Goal: Task Accomplishment & Management: Use online tool/utility

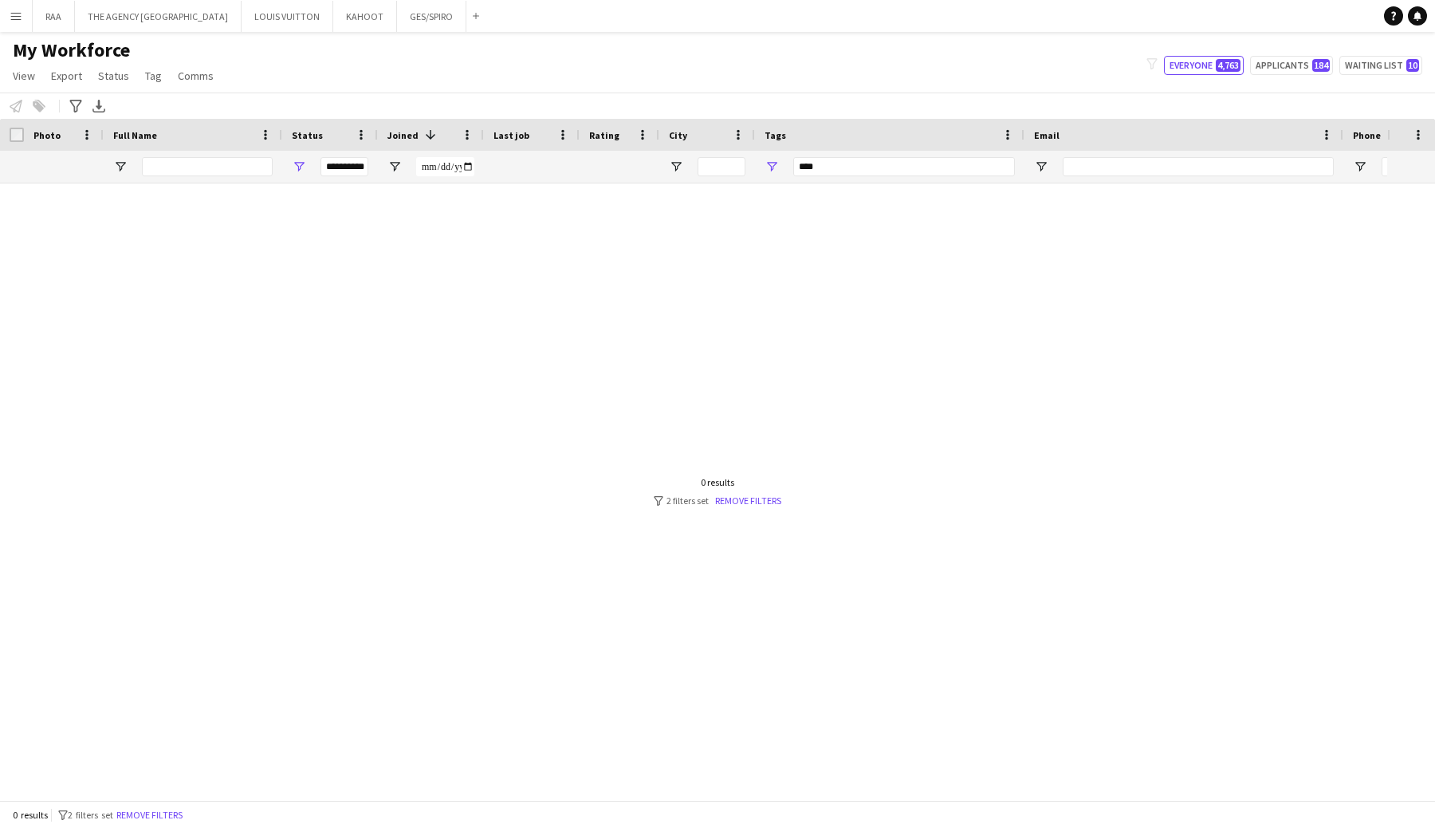
click at [151, 805] on div "0 results filter-1 2 filters set Remove filters" at bounding box center [717, 814] width 1435 height 27
click at [151, 808] on button "Remove filters" at bounding box center [149, 815] width 73 height 18
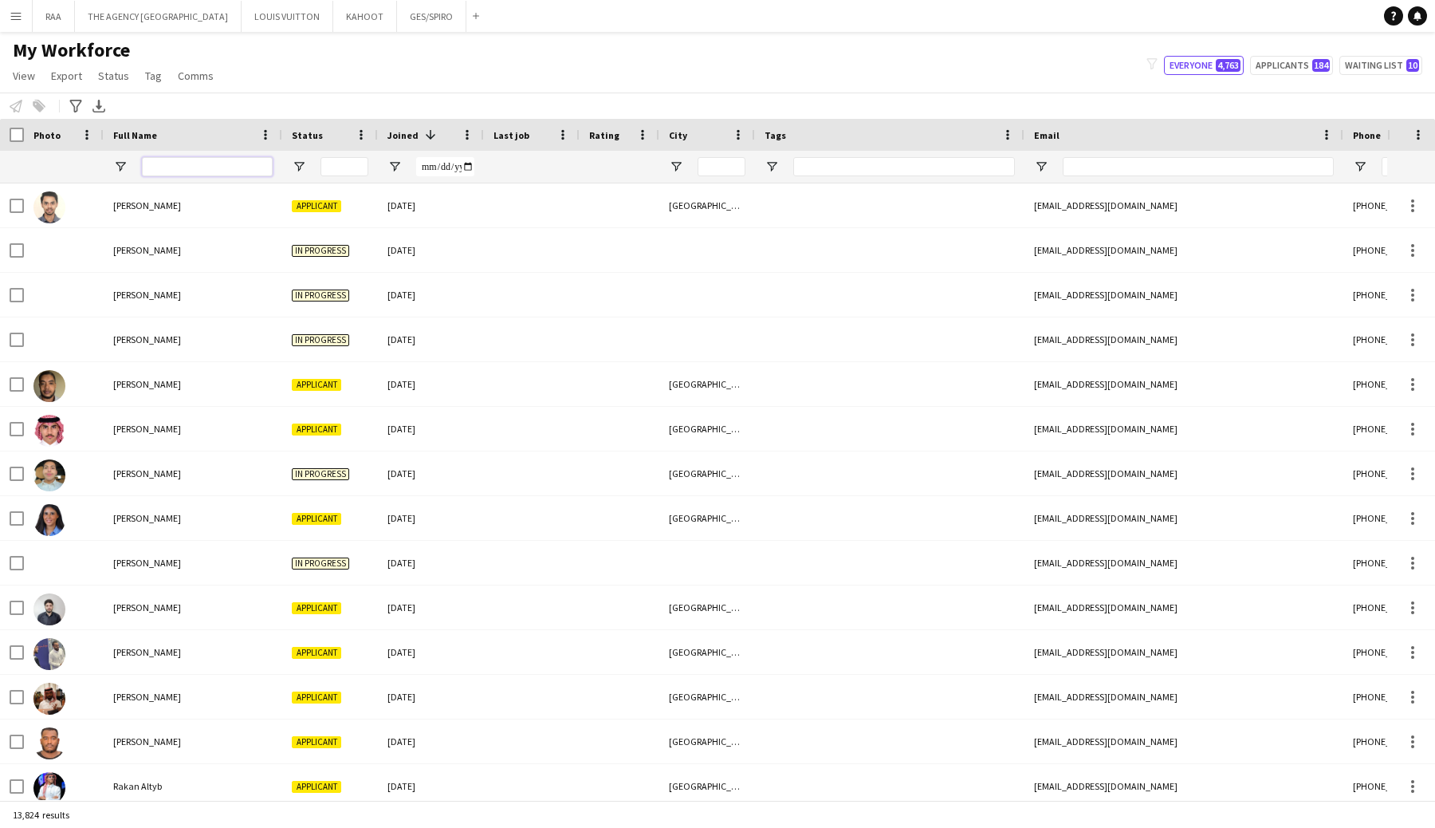
click at [157, 167] on input "Full Name Filter Input" at bounding box center [207, 166] width 131 height 19
click at [299, 165] on span "Open Filter Menu" at bounding box center [299, 166] width 14 height 14
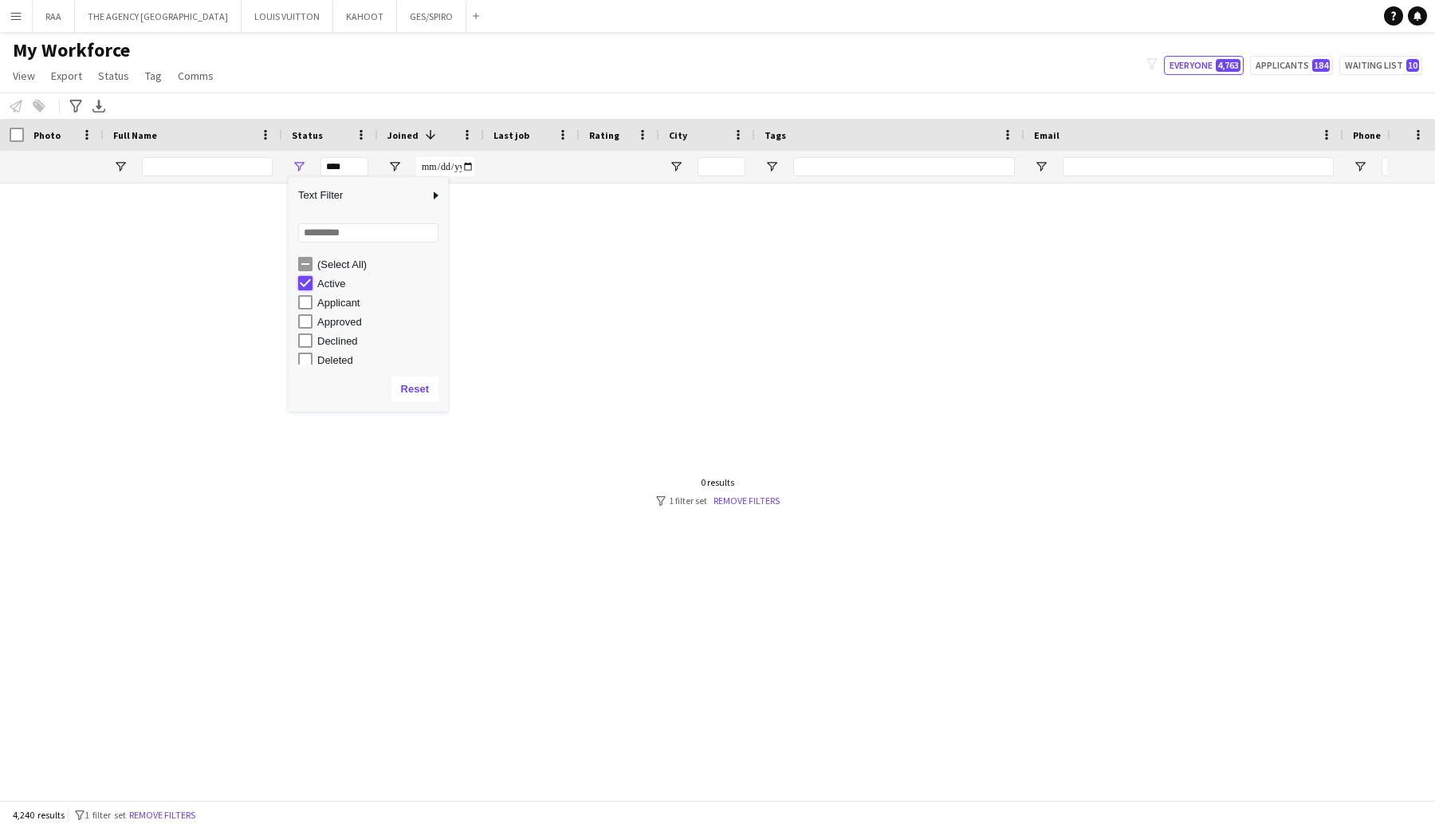
type input "**********"
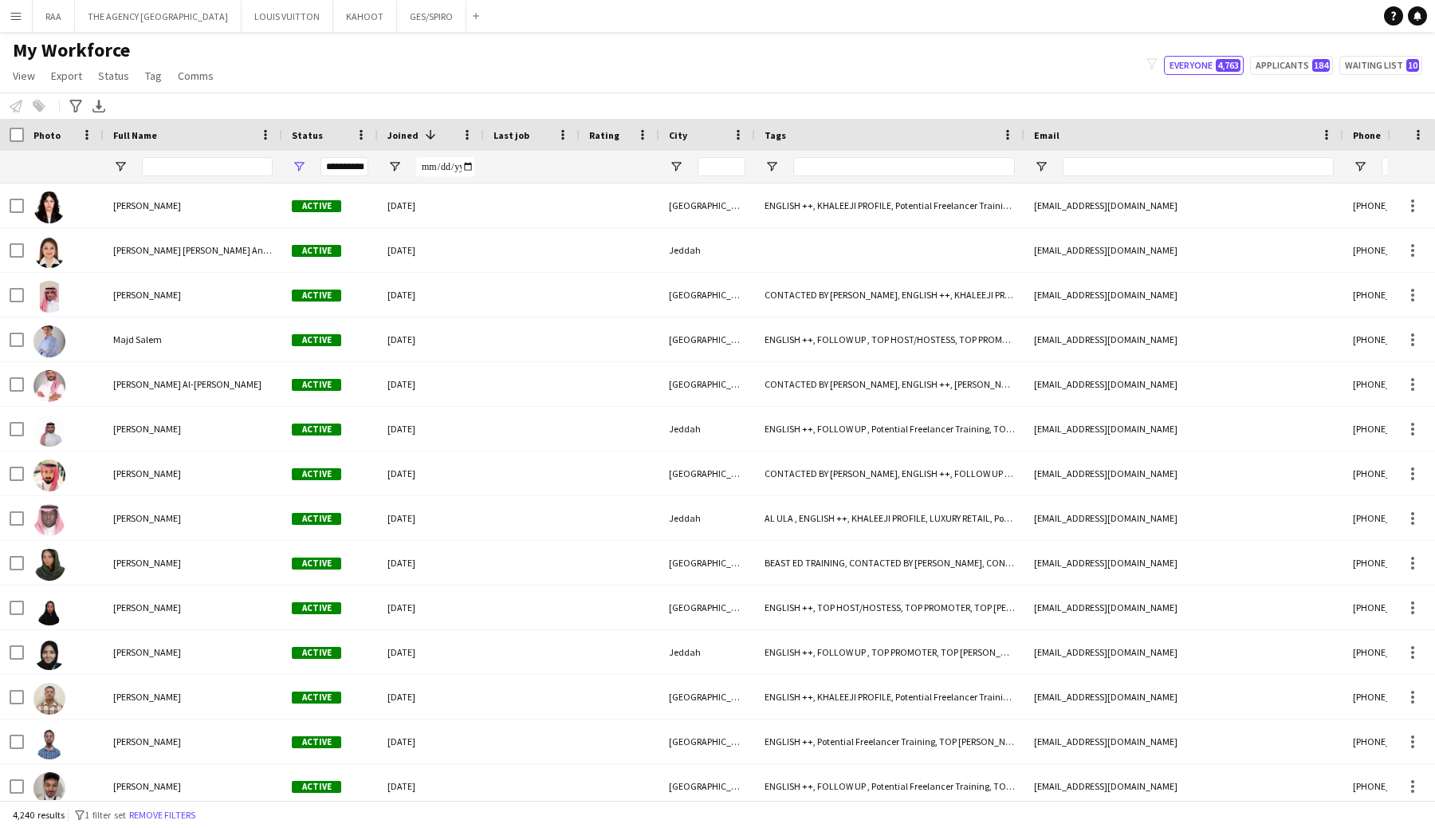
drag, startPoint x: 387, startPoint y: 84, endPoint x: 437, endPoint y: 89, distance: 50.5
click at [389, 84] on div "My Workforce View Views Default view Basic Export View TAGS Test New view Updat…" at bounding box center [717, 65] width 1435 height 54
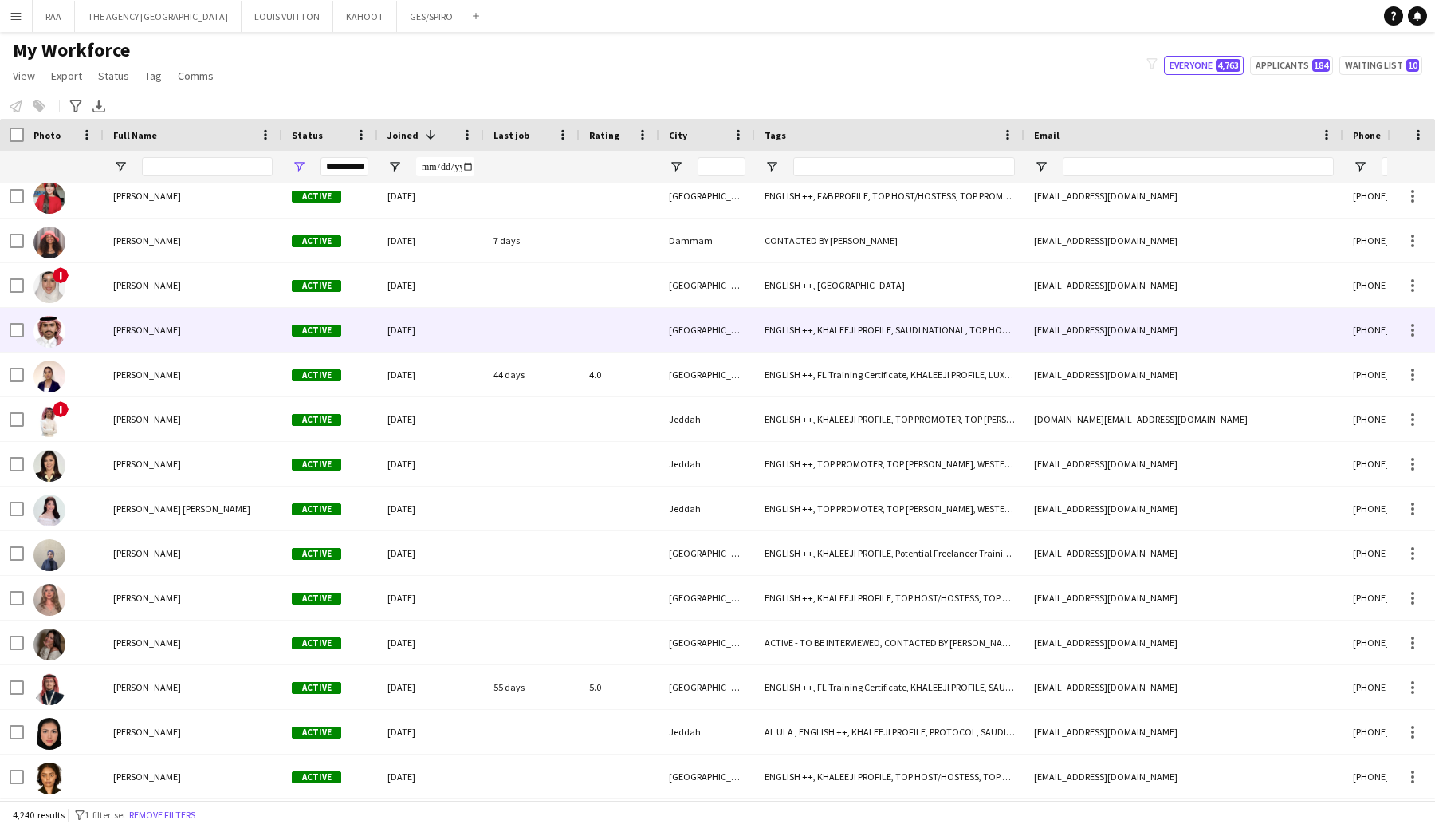
scroll to position [10871, 0]
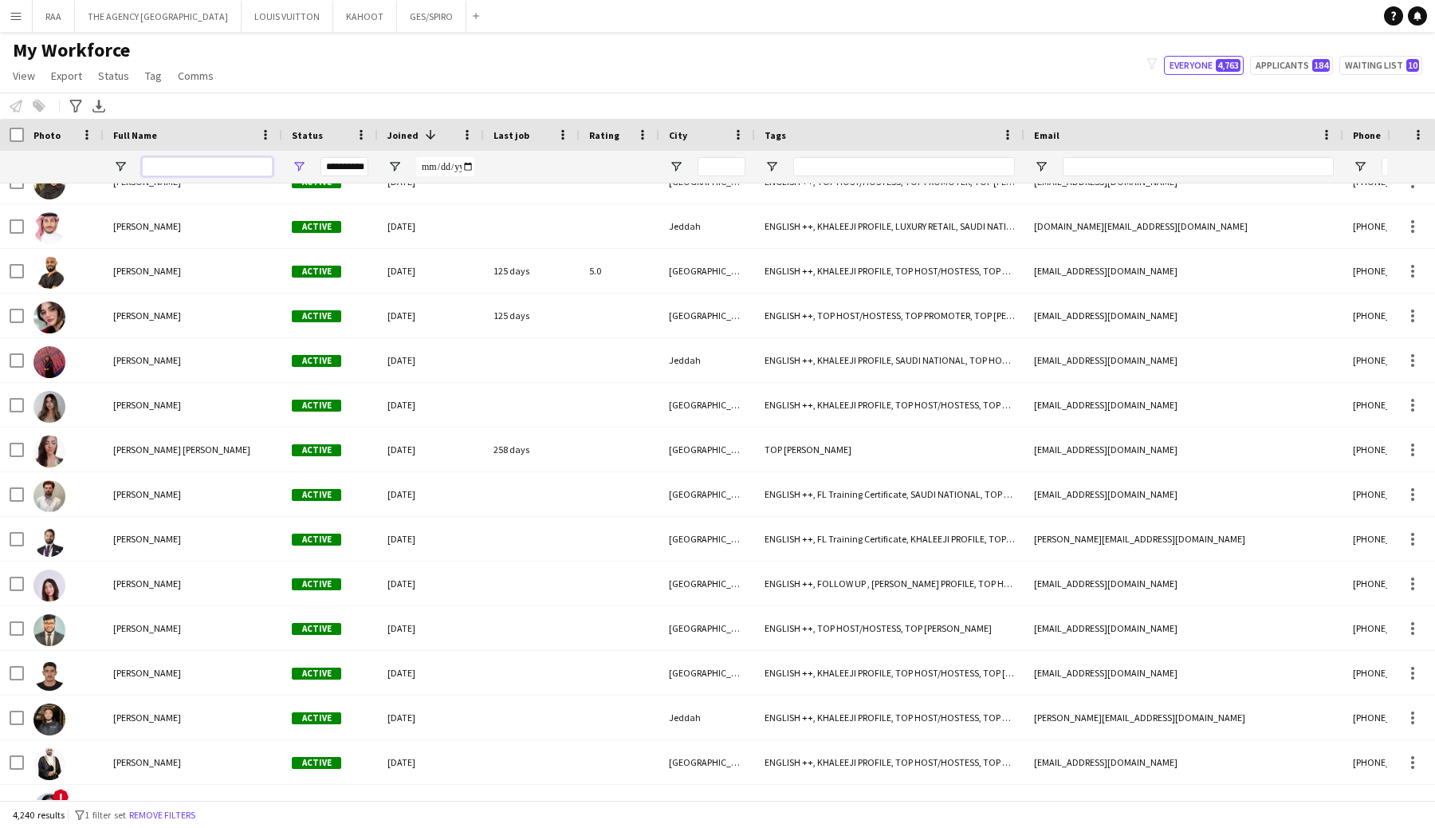
click at [165, 168] on input "Full Name Filter Input" at bounding box center [207, 166] width 131 height 19
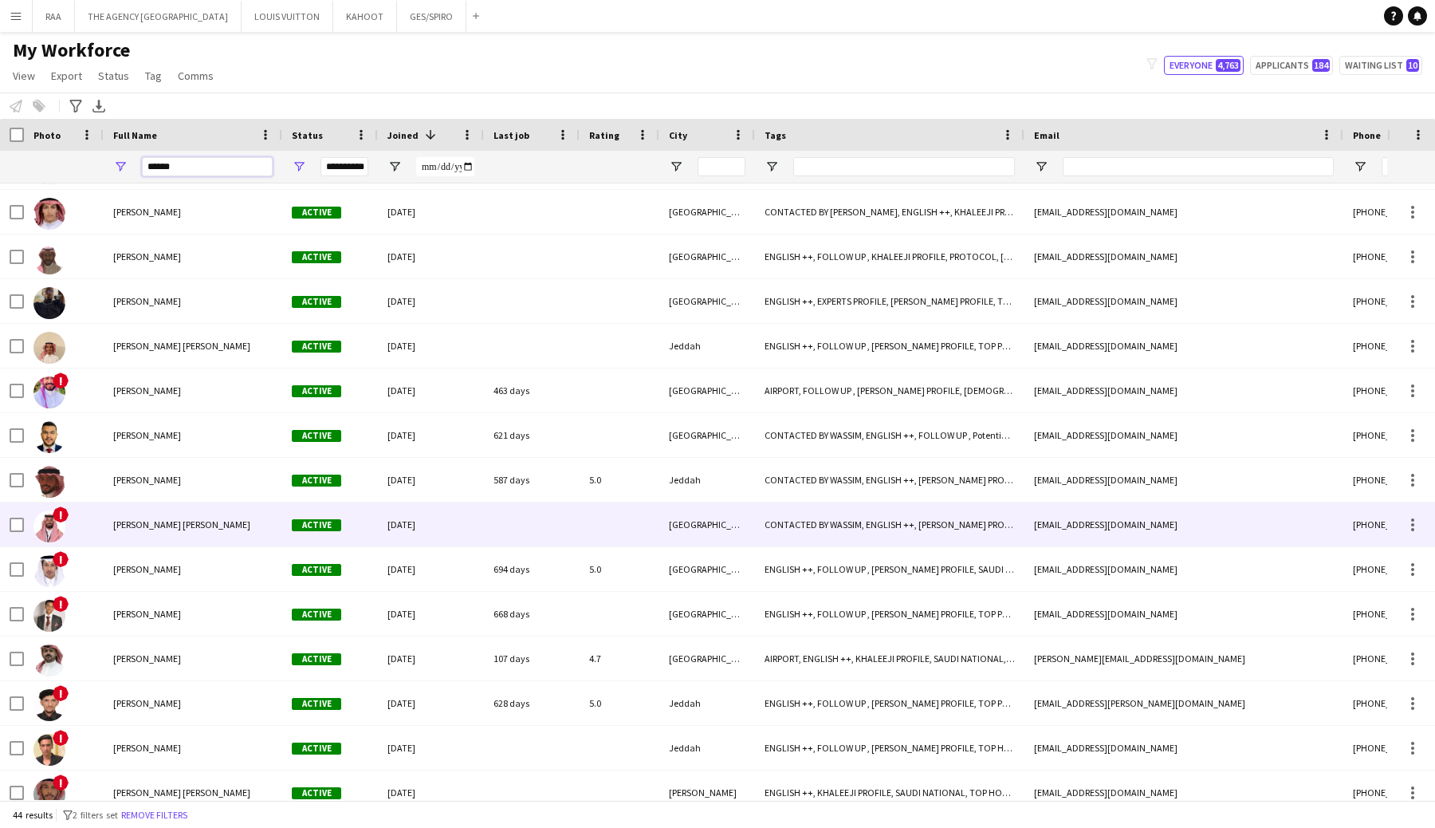
type input "******"
click at [139, 533] on div "[PERSON_NAME] [PERSON_NAME]" at bounding box center [193, 524] width 179 height 44
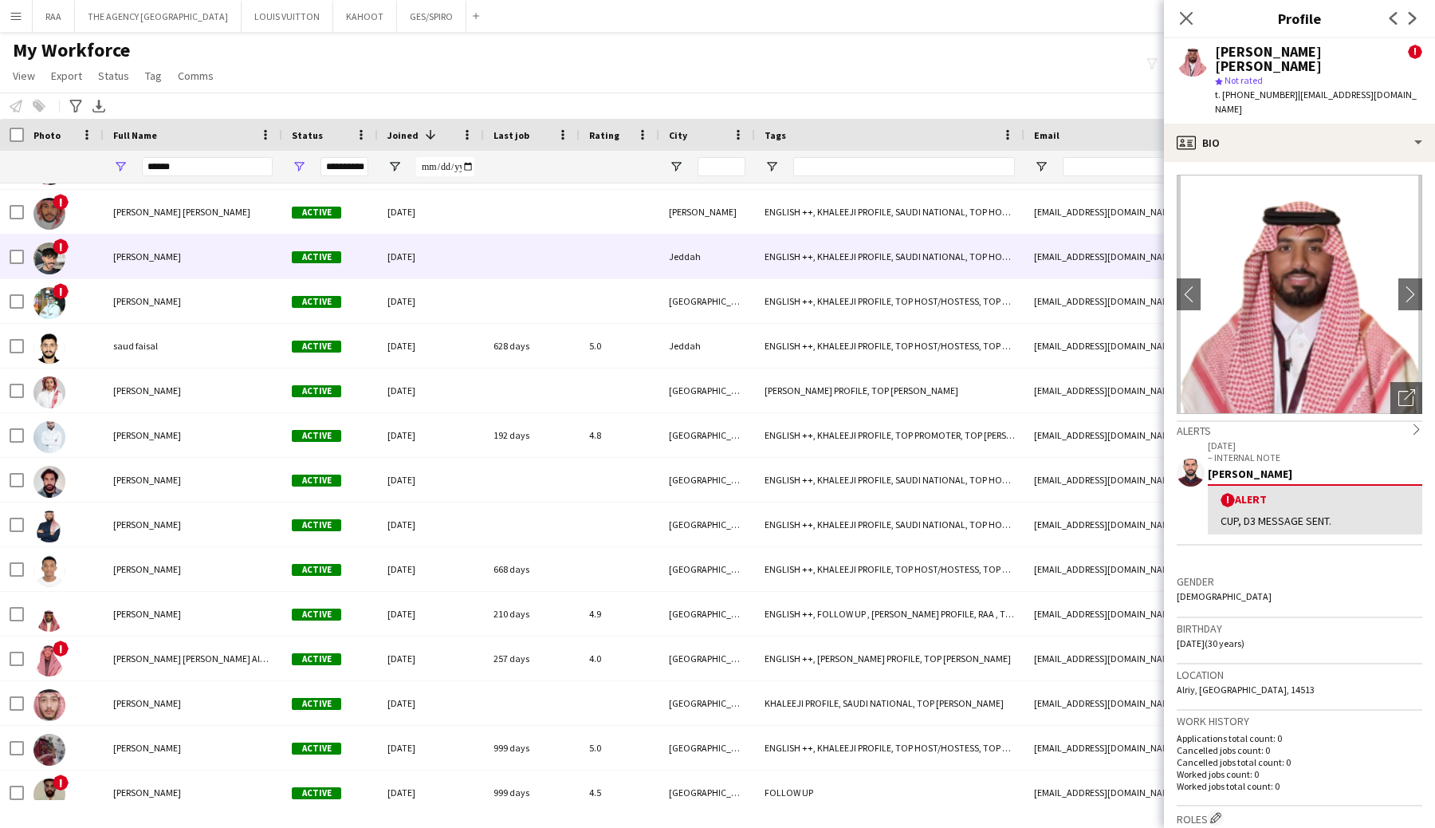
click at [148, 257] on span "[PERSON_NAME]" at bounding box center [147, 256] width 68 height 12
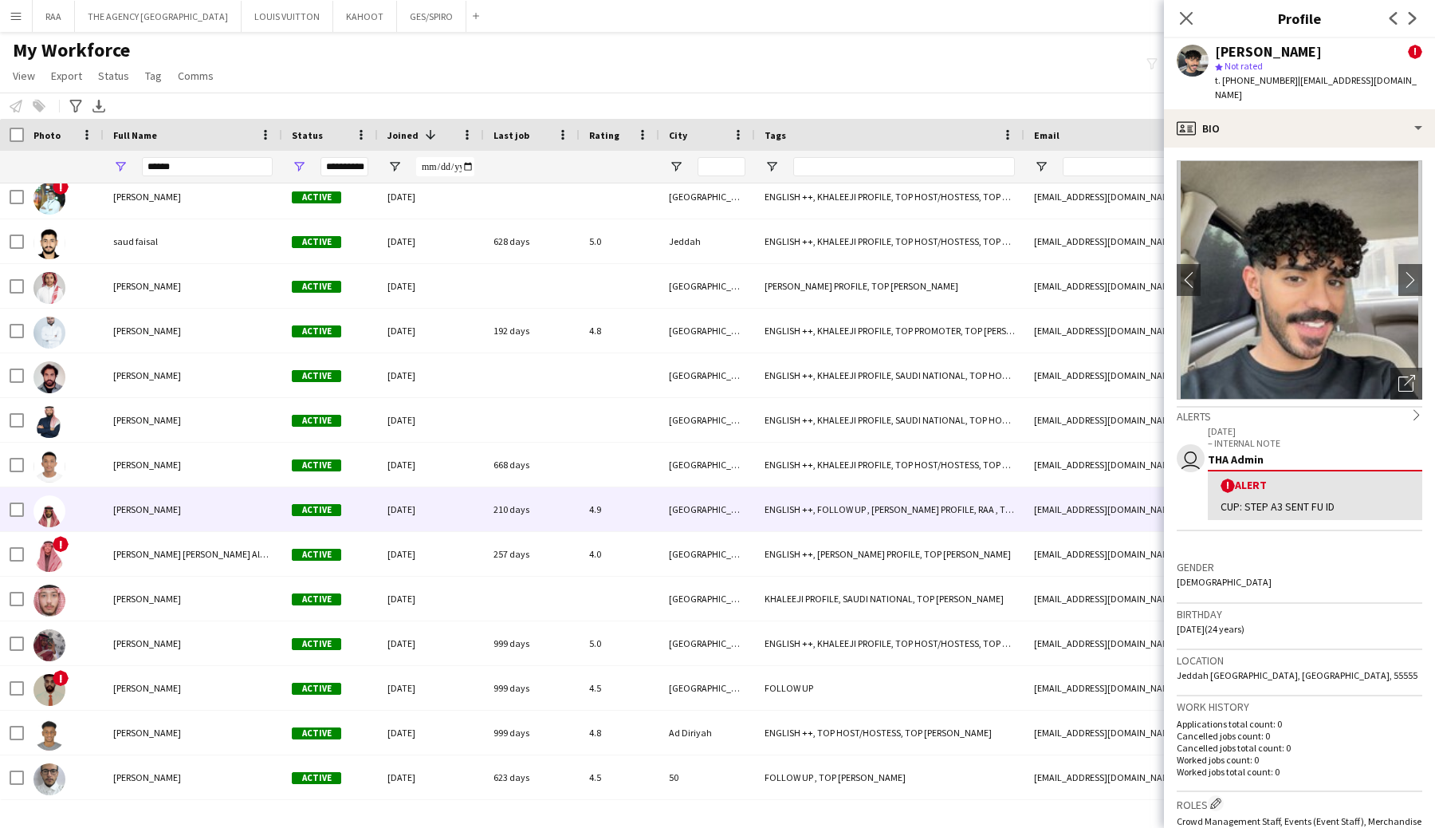
click at [147, 519] on div "[PERSON_NAME]" at bounding box center [193, 509] width 179 height 44
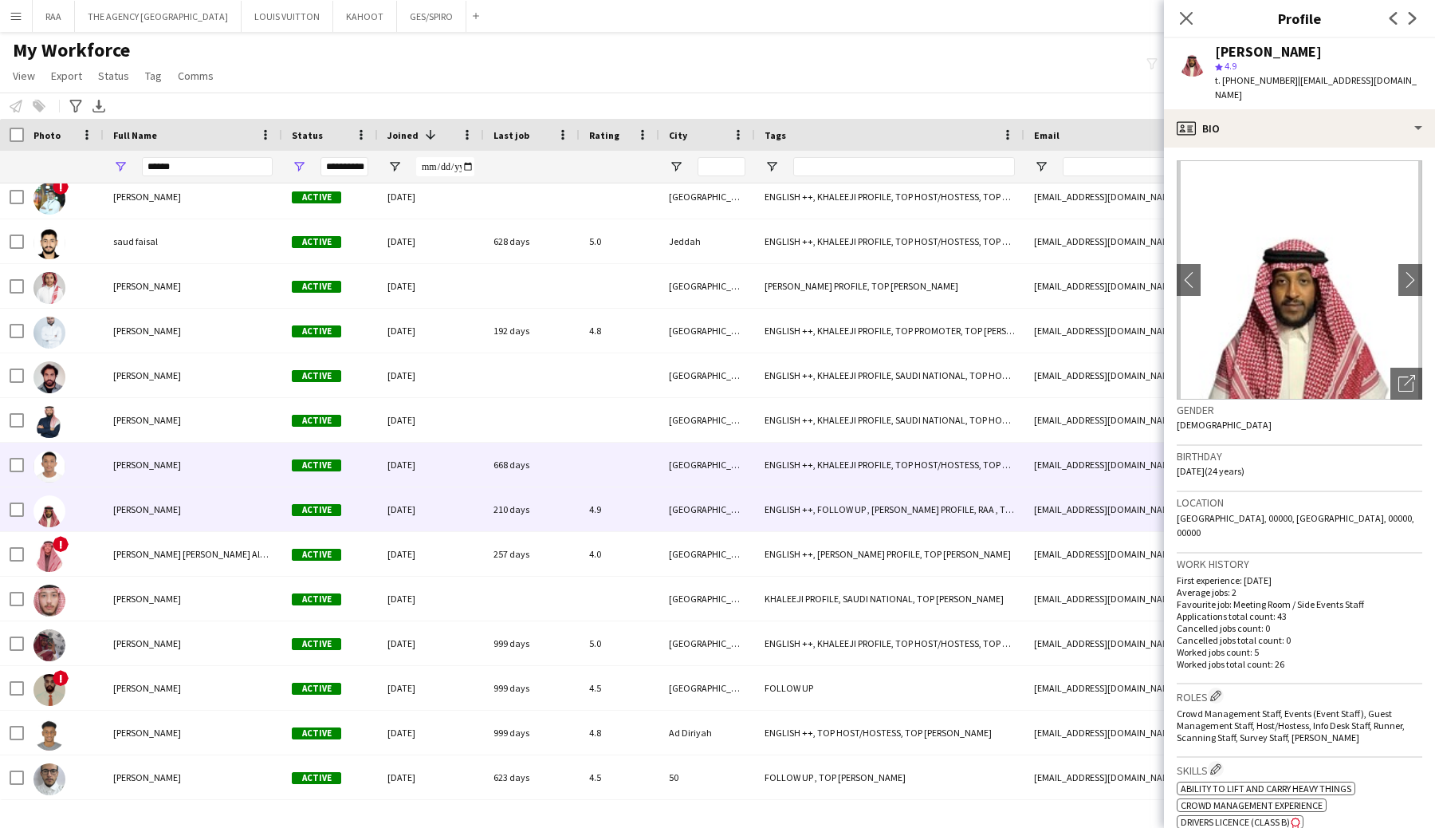
click at [154, 477] on div "[PERSON_NAME]" at bounding box center [193, 465] width 179 height 44
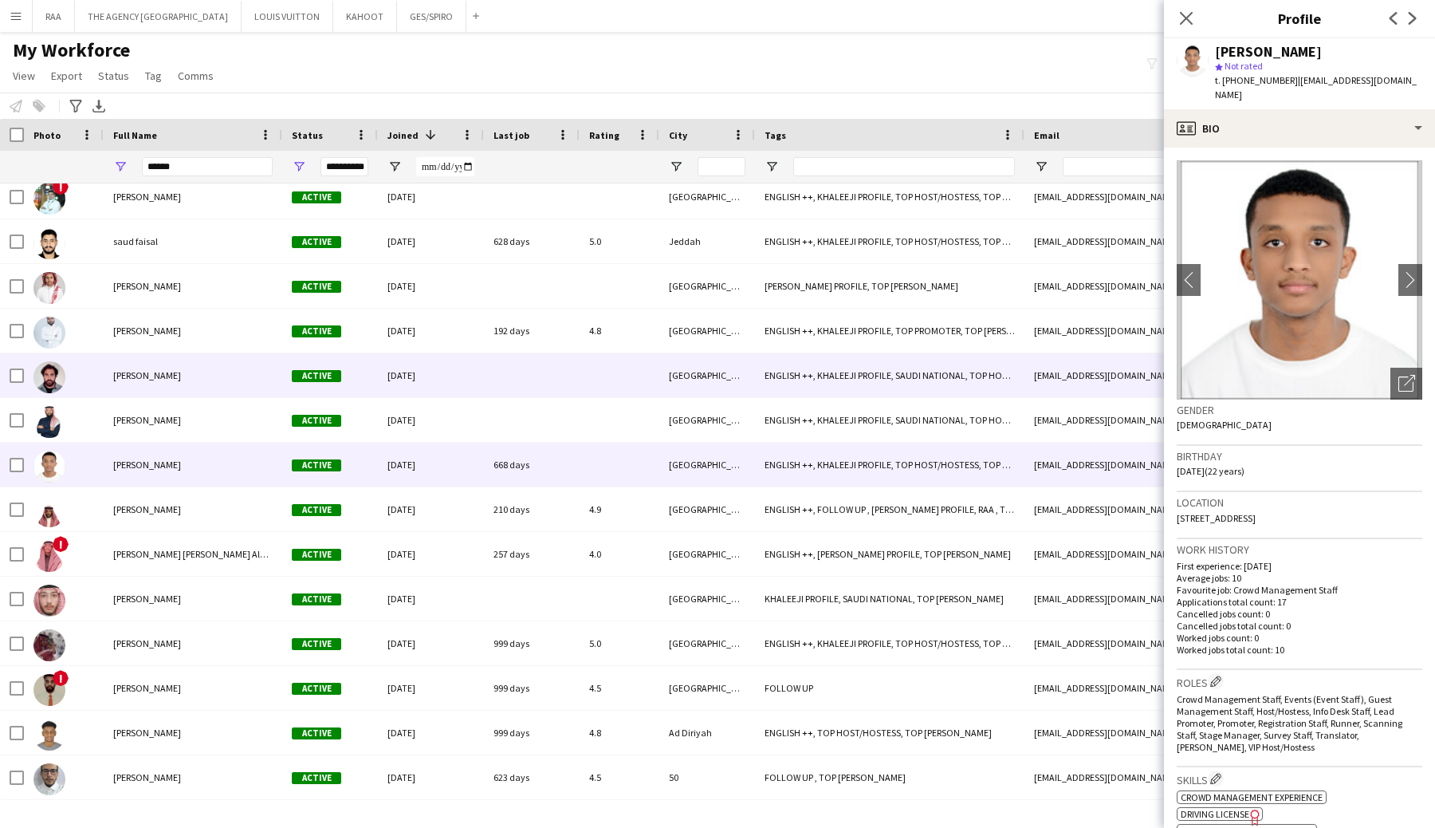
click at [148, 376] on span "[PERSON_NAME]" at bounding box center [147, 375] width 68 height 12
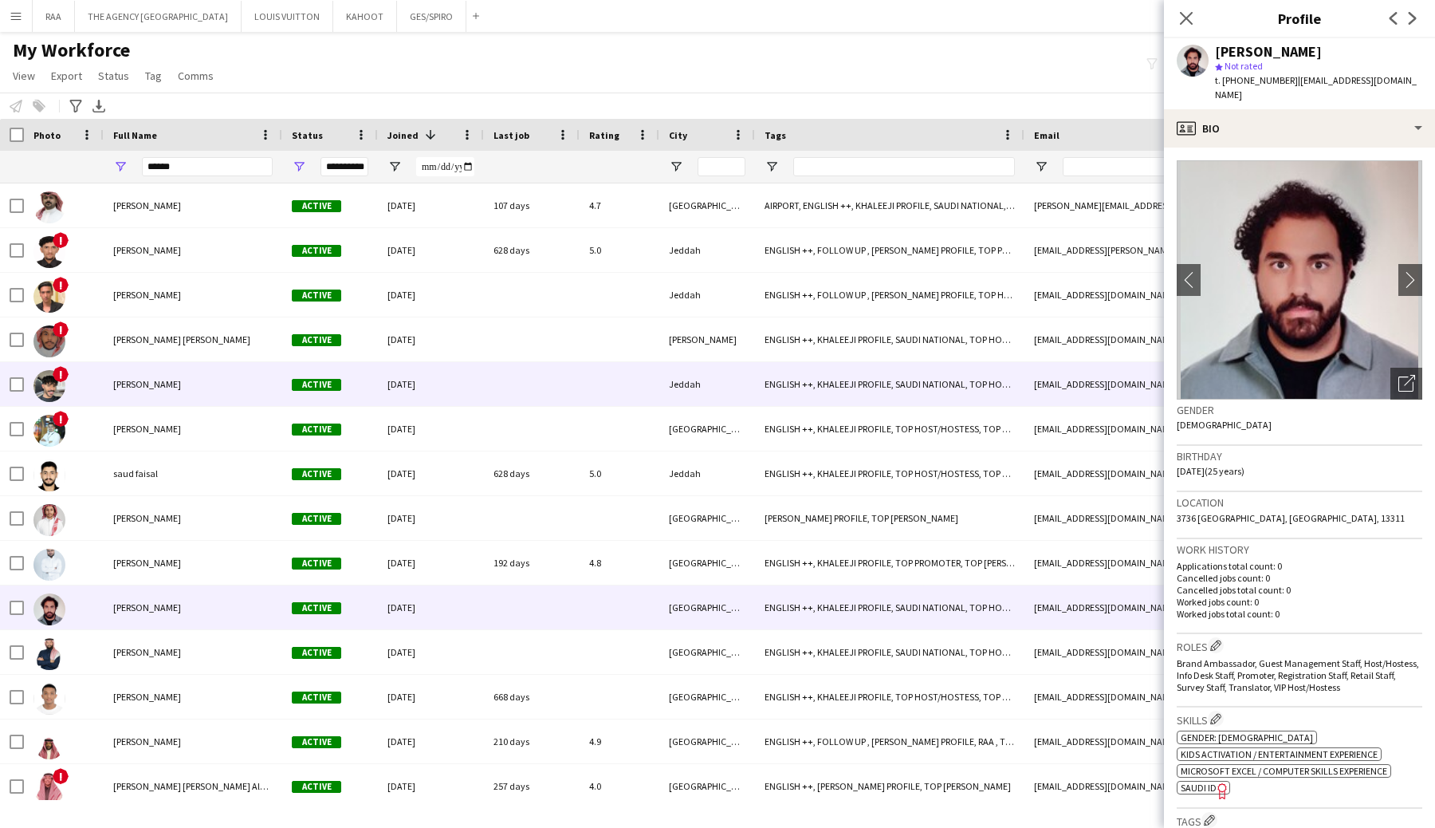
click at [155, 384] on span "[PERSON_NAME]" at bounding box center [147, 384] width 68 height 12
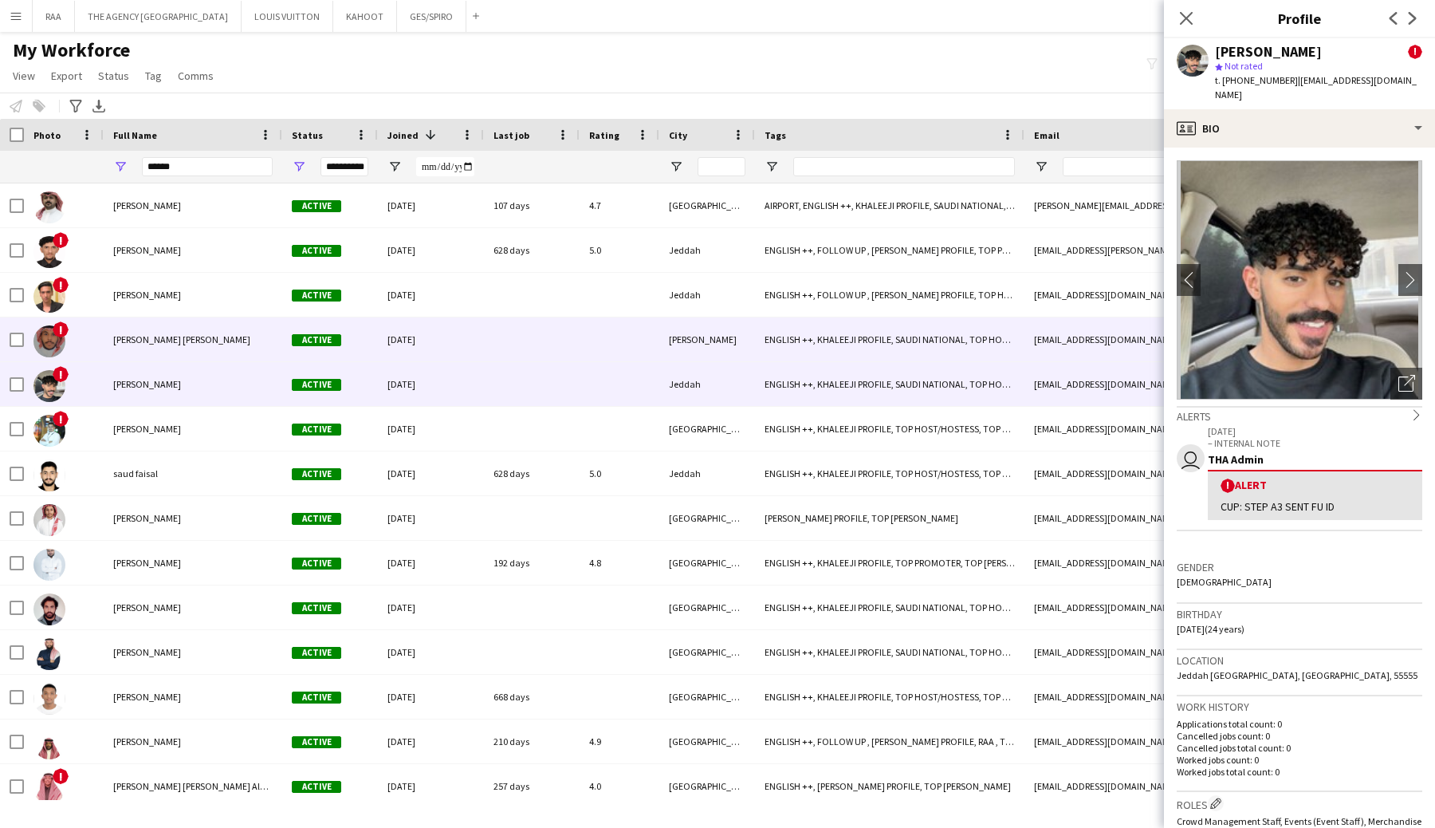
click at [156, 336] on span "[PERSON_NAME] [PERSON_NAME]" at bounding box center [181, 339] width 137 height 12
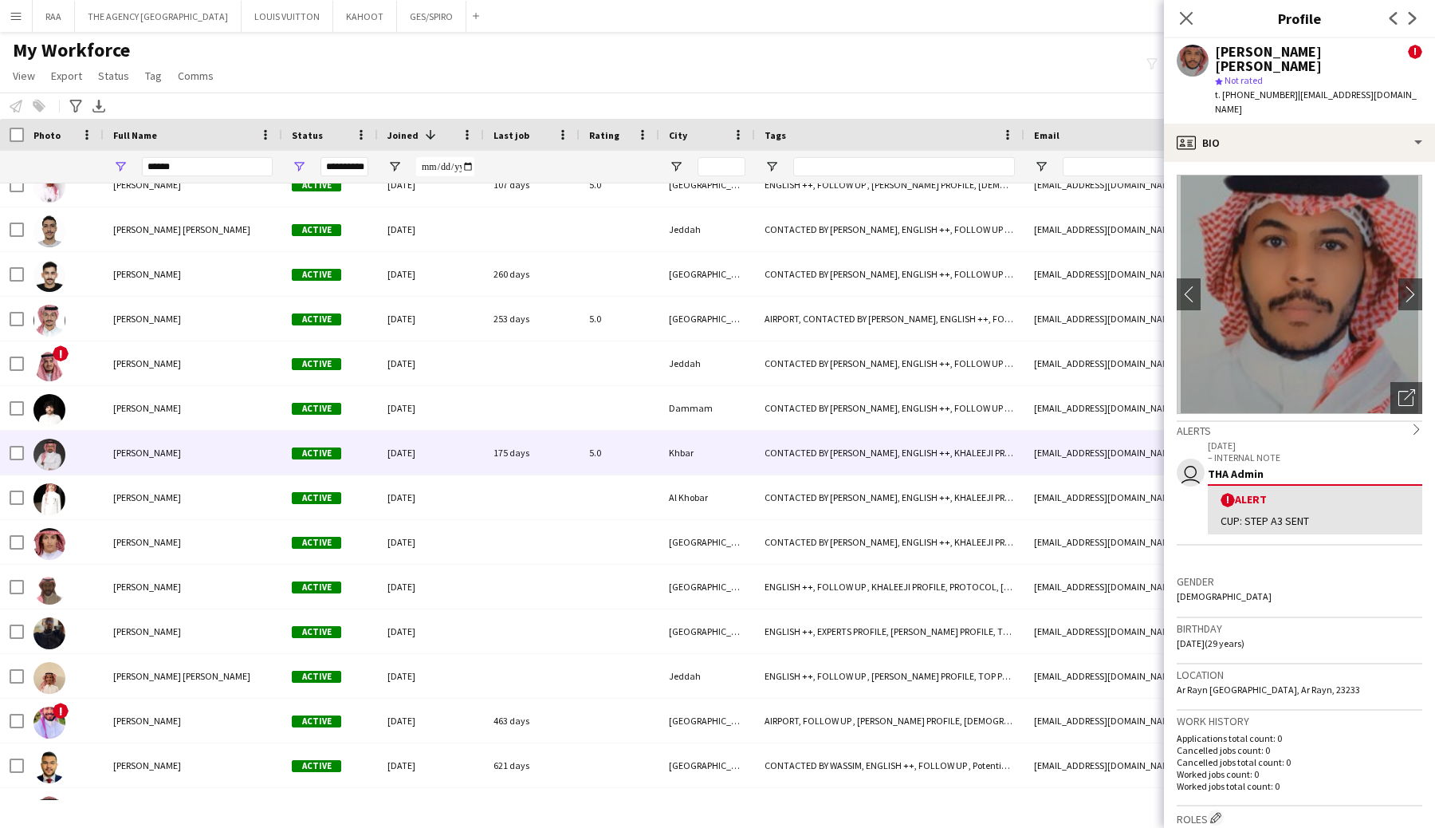
click at [131, 459] on div "[PERSON_NAME]" at bounding box center [193, 453] width 179 height 44
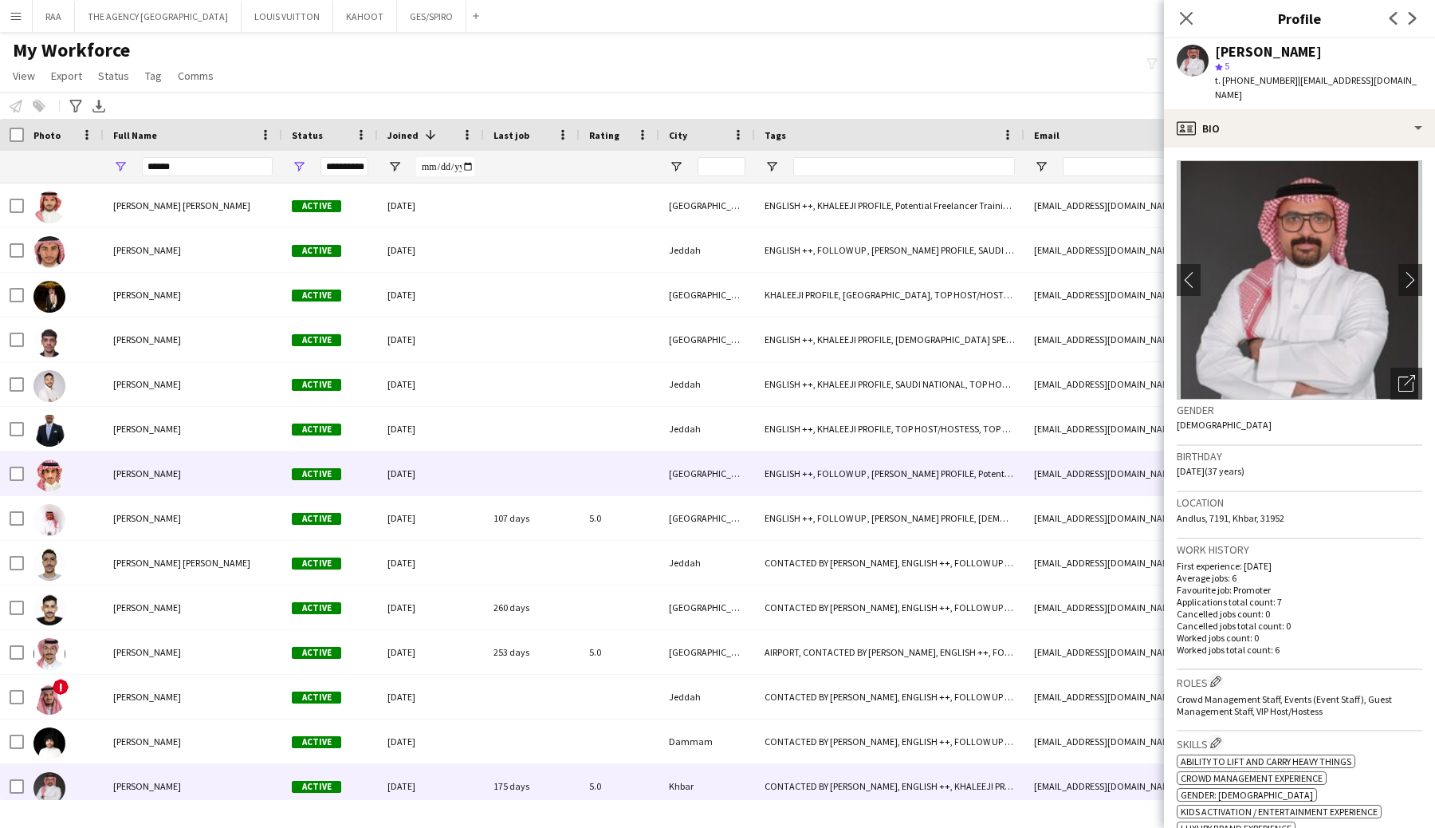
click at [121, 459] on div "[PERSON_NAME]" at bounding box center [193, 473] width 179 height 44
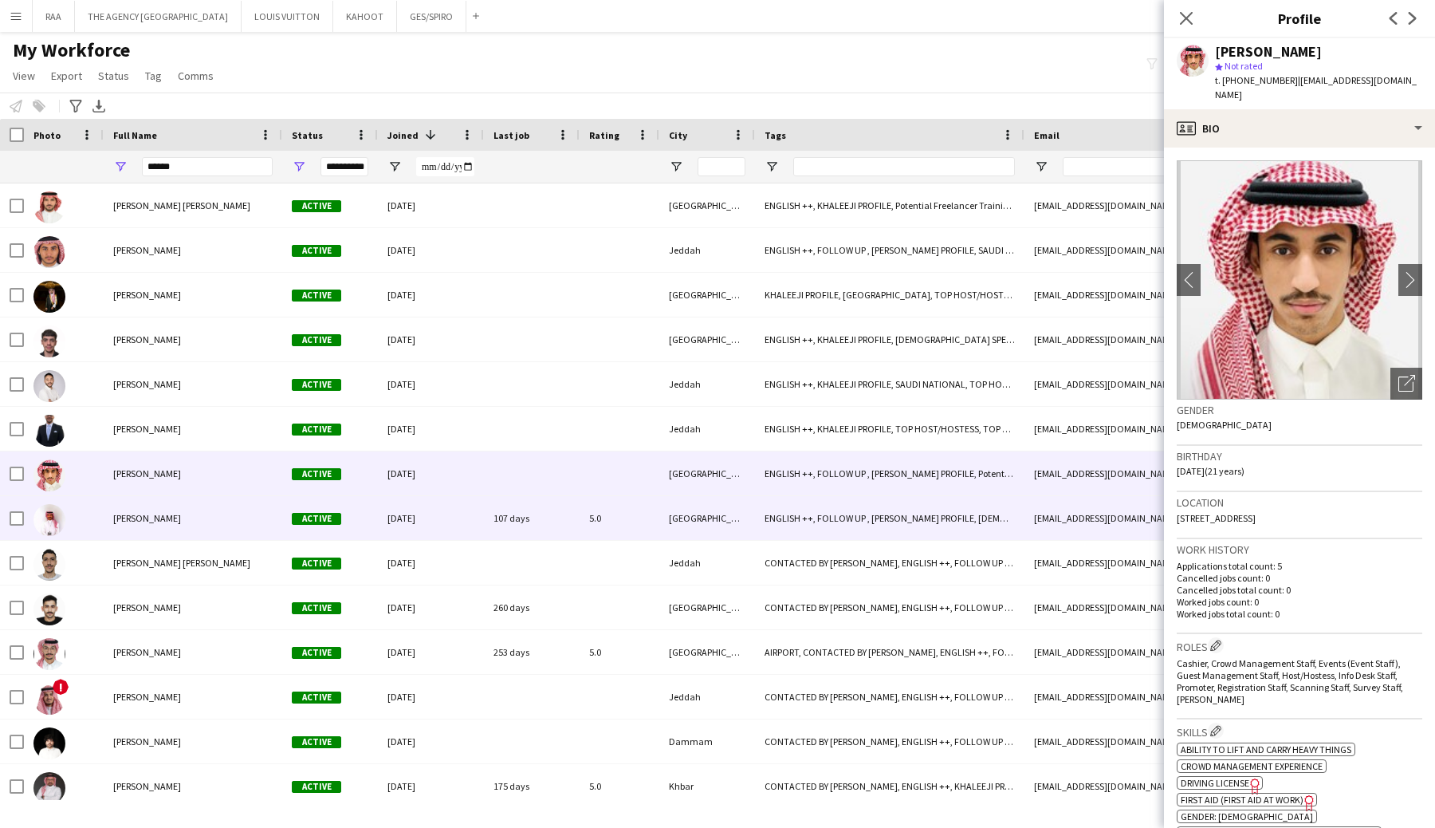
click at [126, 529] on div "[PERSON_NAME]" at bounding box center [193, 518] width 179 height 44
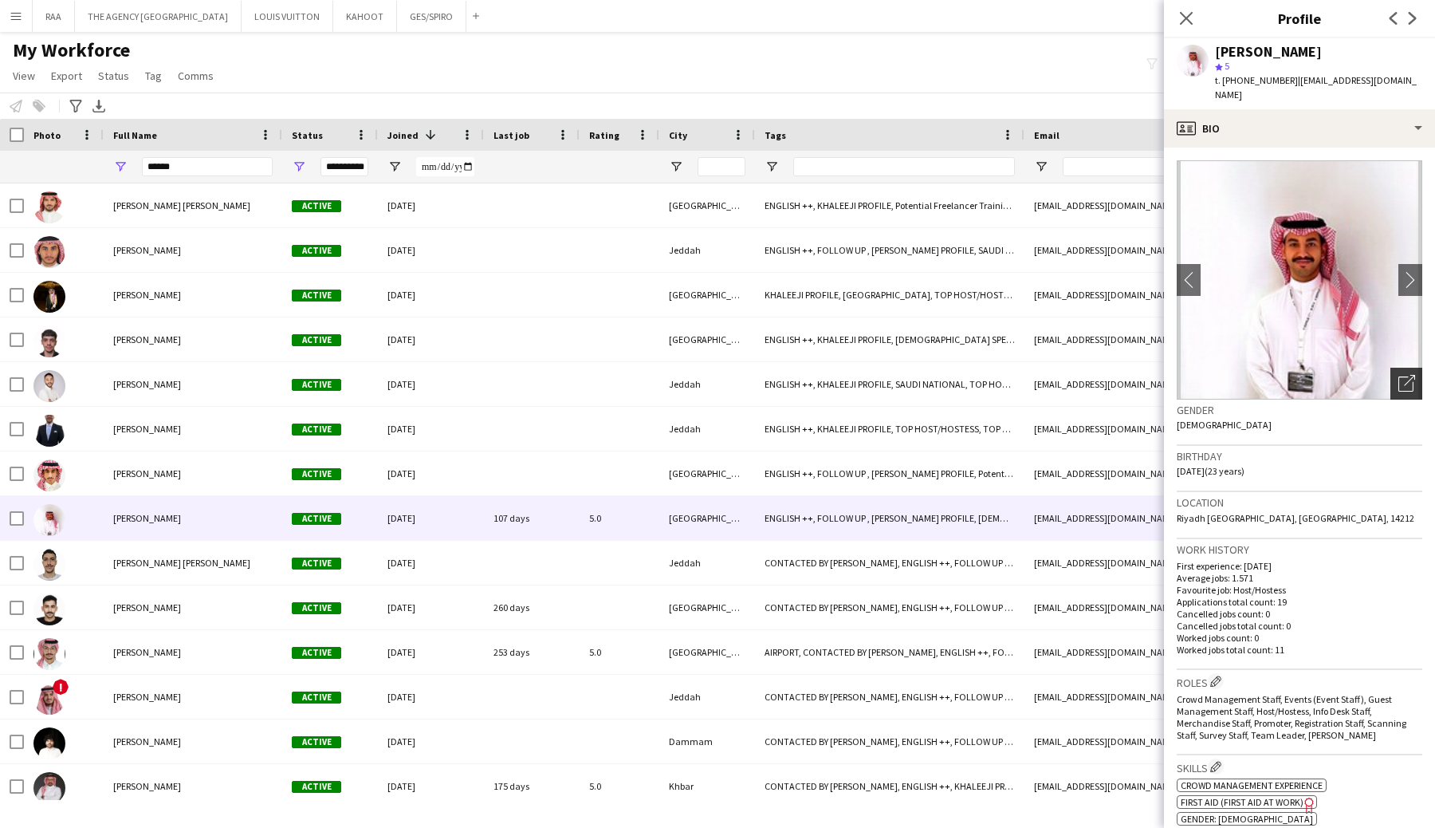
click at [1415, 373] on div "Open photos pop-in" at bounding box center [1407, 384] width 32 height 32
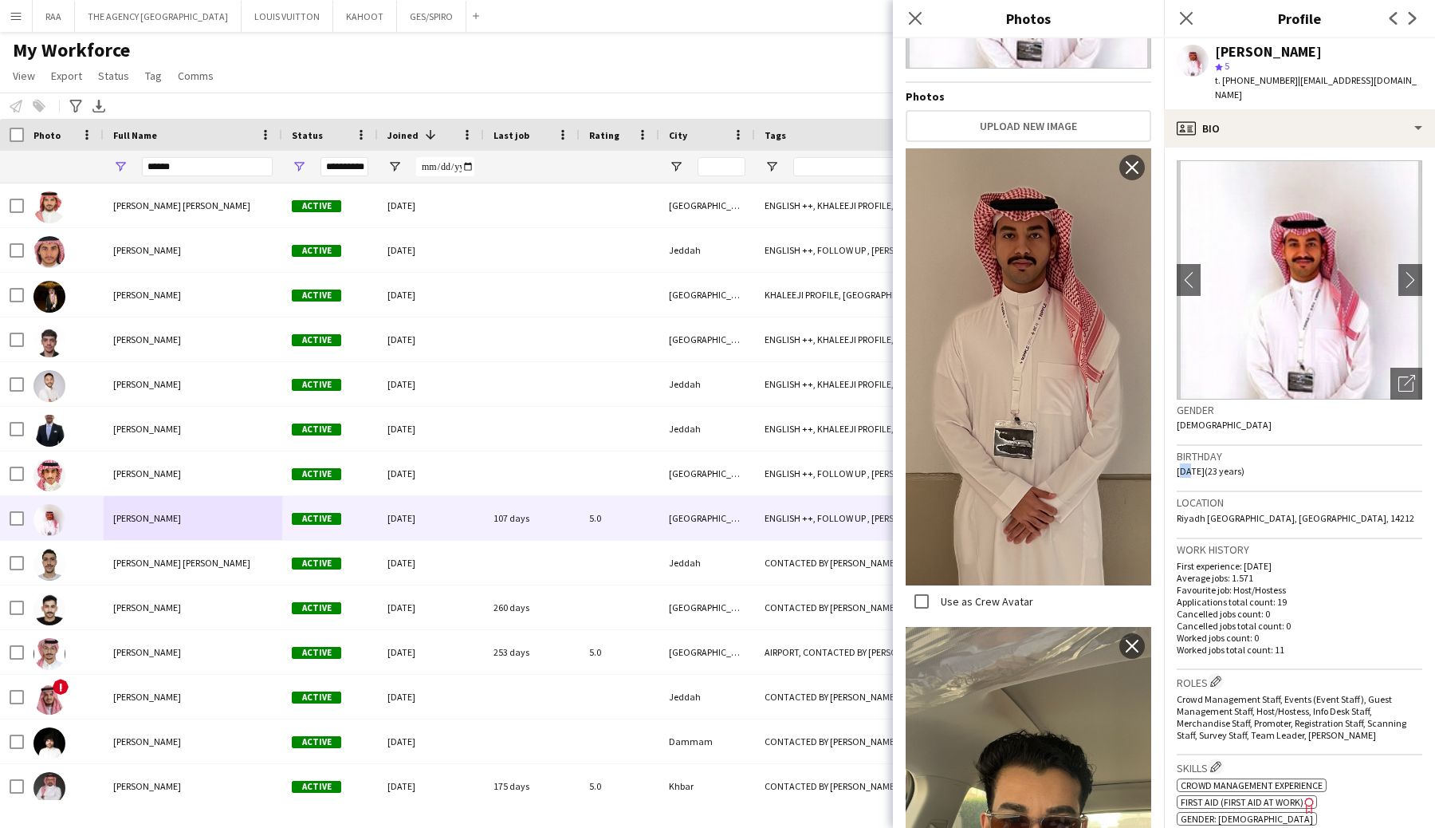
drag, startPoint x: 1185, startPoint y: 459, endPoint x: 1177, endPoint y: 461, distance: 8.1
click at [1178, 465] on span "[DATE] (23 years)" at bounding box center [1211, 471] width 68 height 12
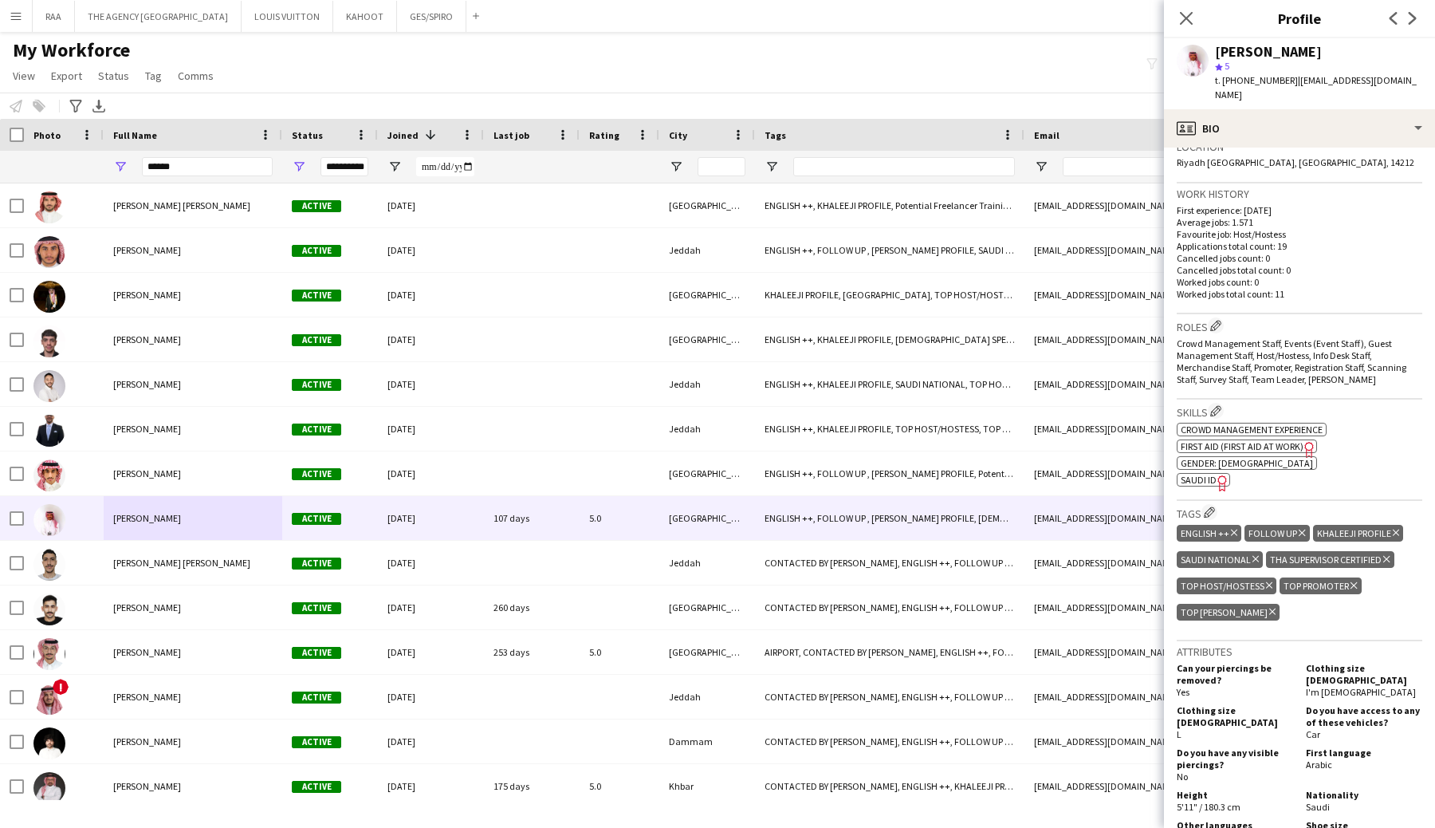
scroll to position [352, 0]
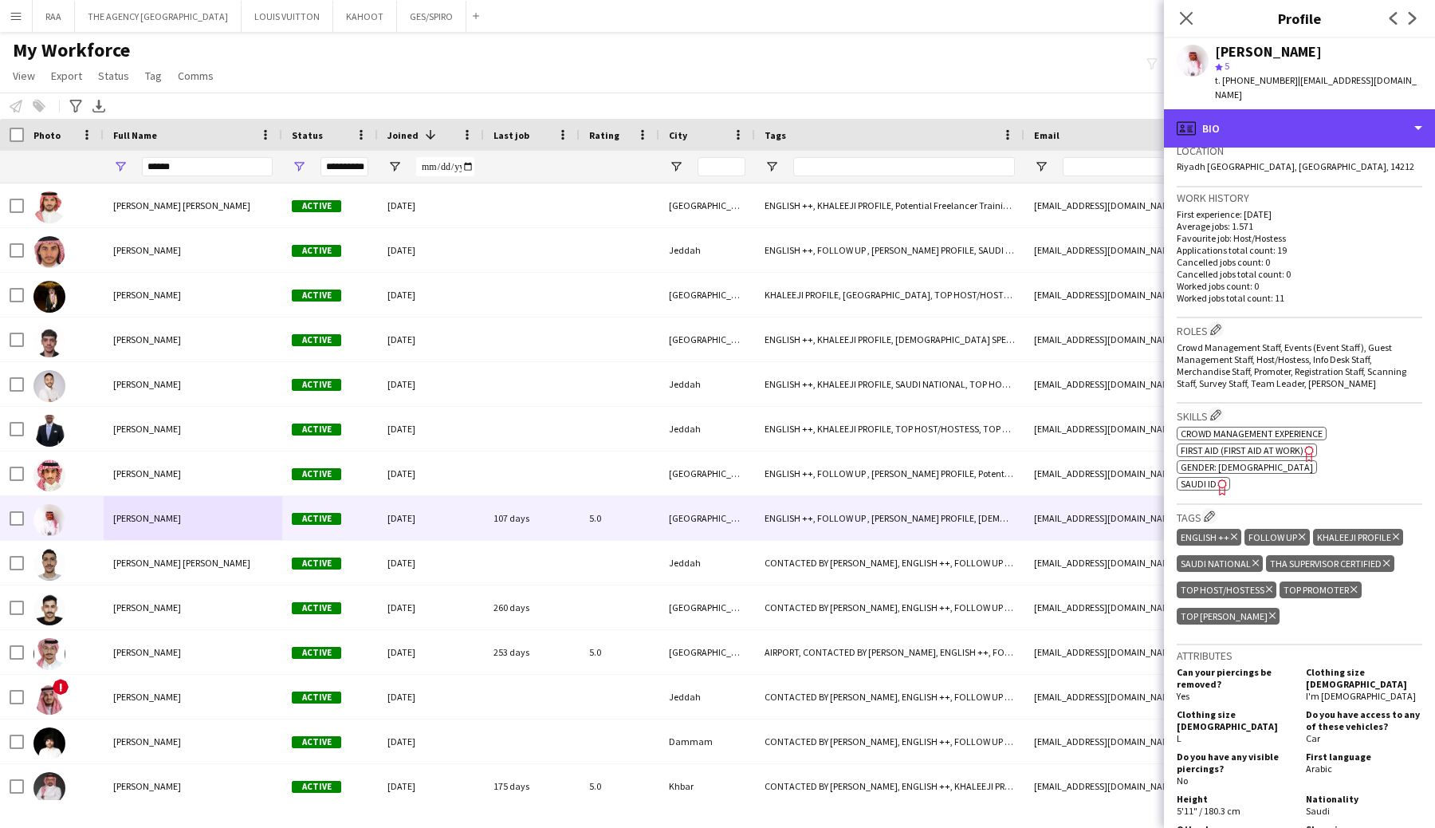
drag, startPoint x: 1234, startPoint y: 123, endPoint x: 1257, endPoint y: 153, distance: 38.1
click at [1234, 122] on div "profile Bio" at bounding box center [1299, 128] width 271 height 38
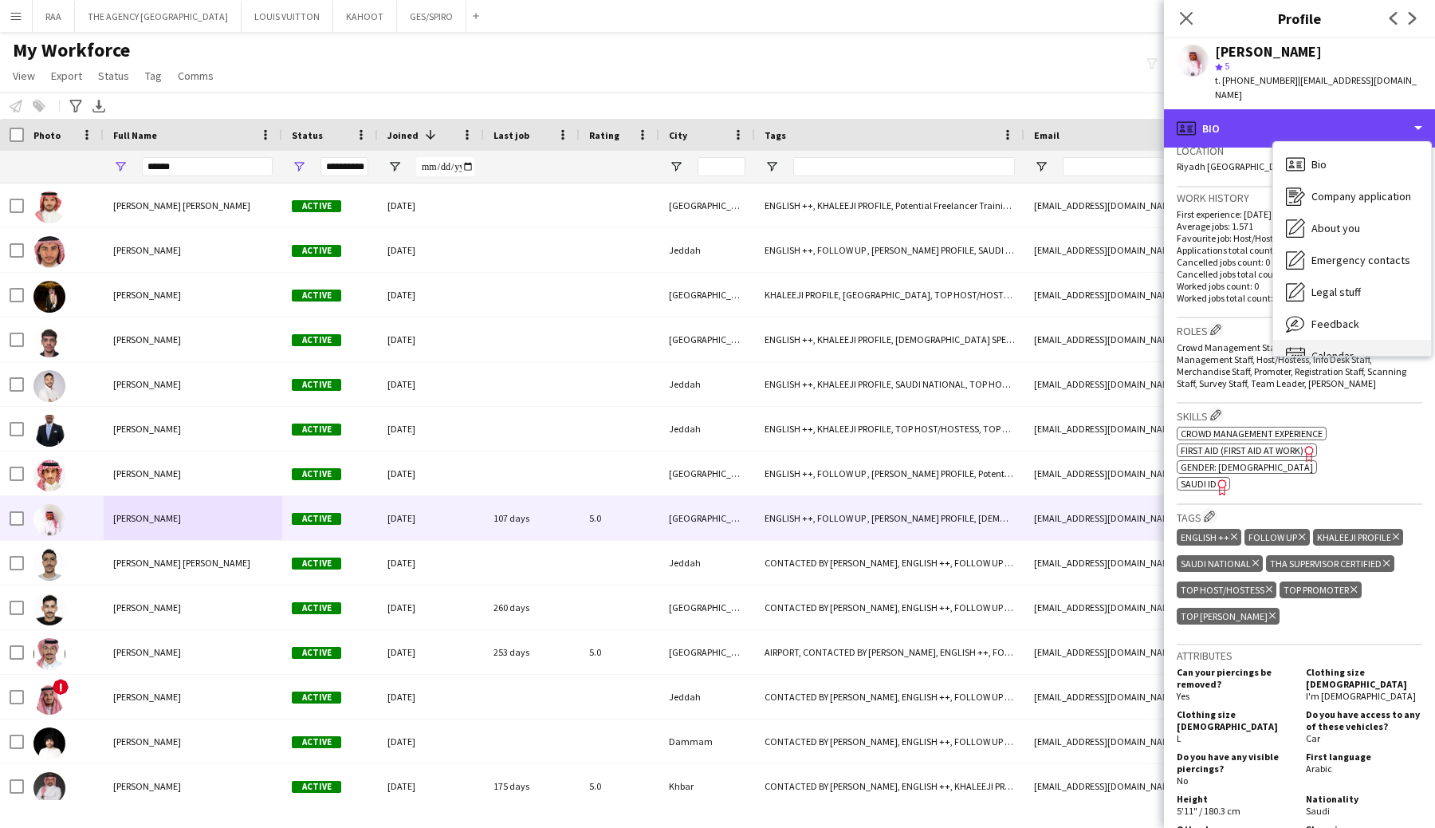
scroll to position [22, 0]
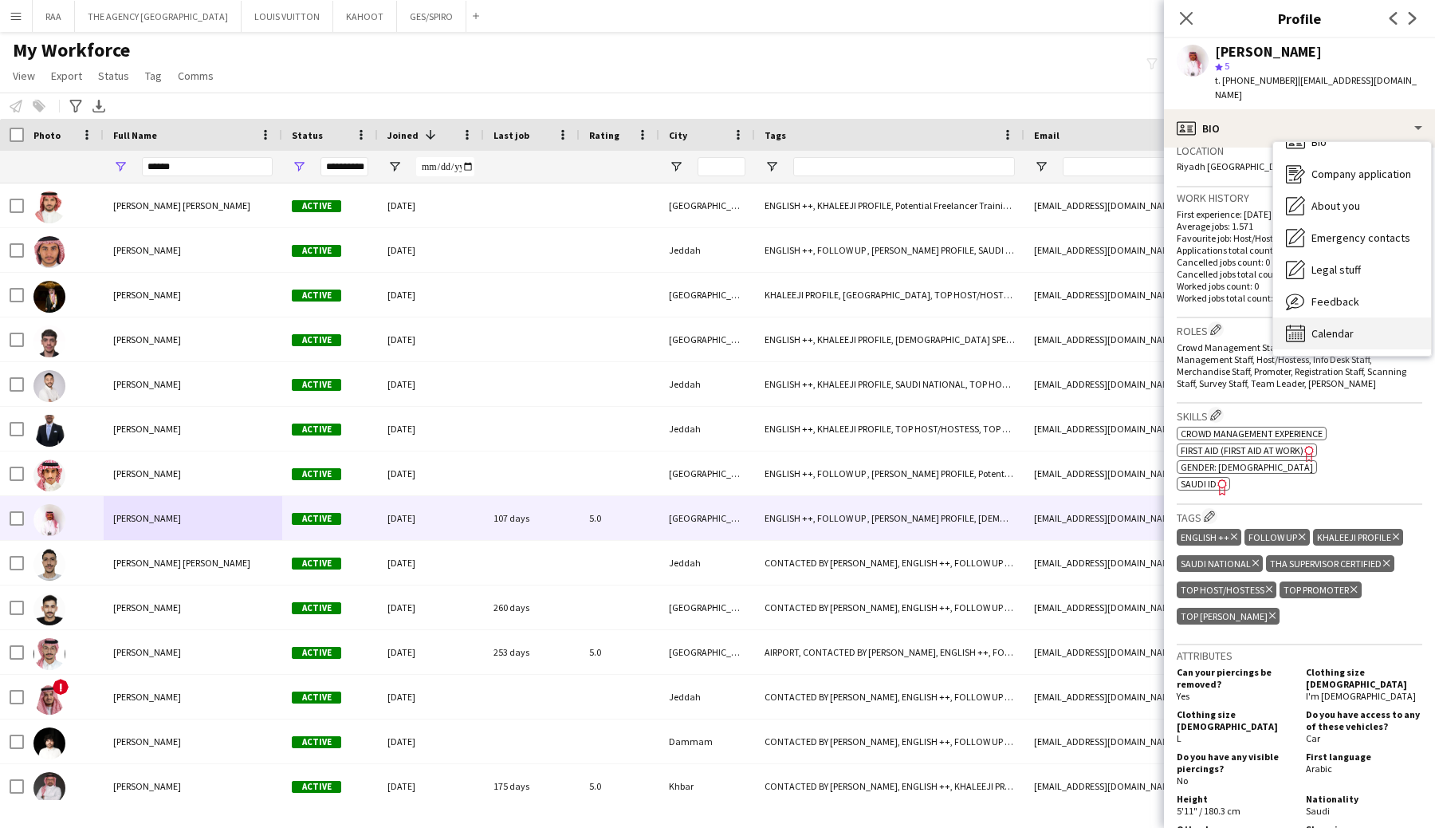
click at [1334, 326] on span "Calendar" at bounding box center [1333, 333] width 42 height 14
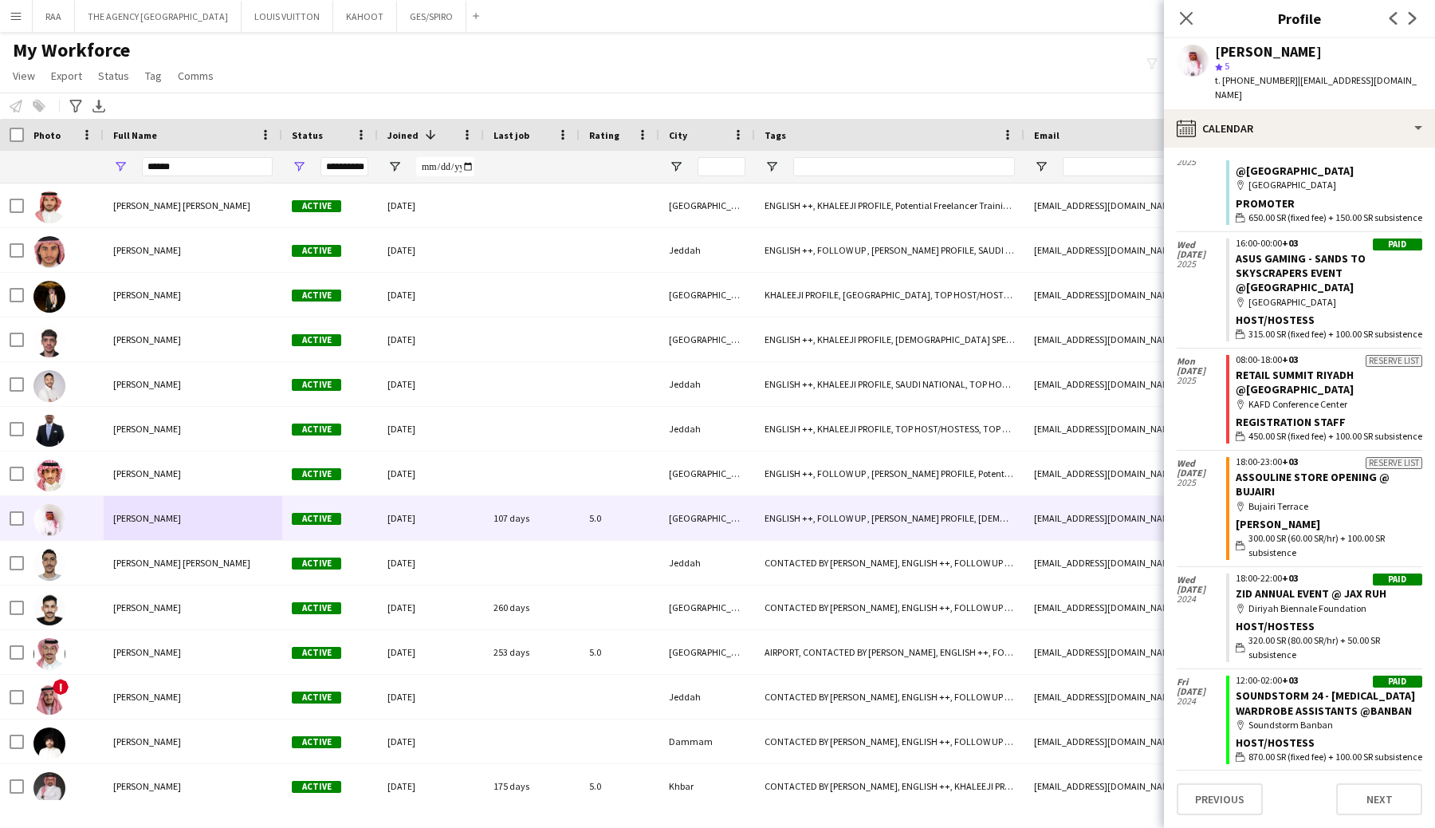
scroll to position [805, 0]
click at [1233, 387] on app-crew-calendar-job-card "Reserve list 08:00-18:00 +03 RETAIL SUMMIT RIYADH @[GEOGRAPHIC_DATA] map-marker…" at bounding box center [1324, 396] width 196 height 89
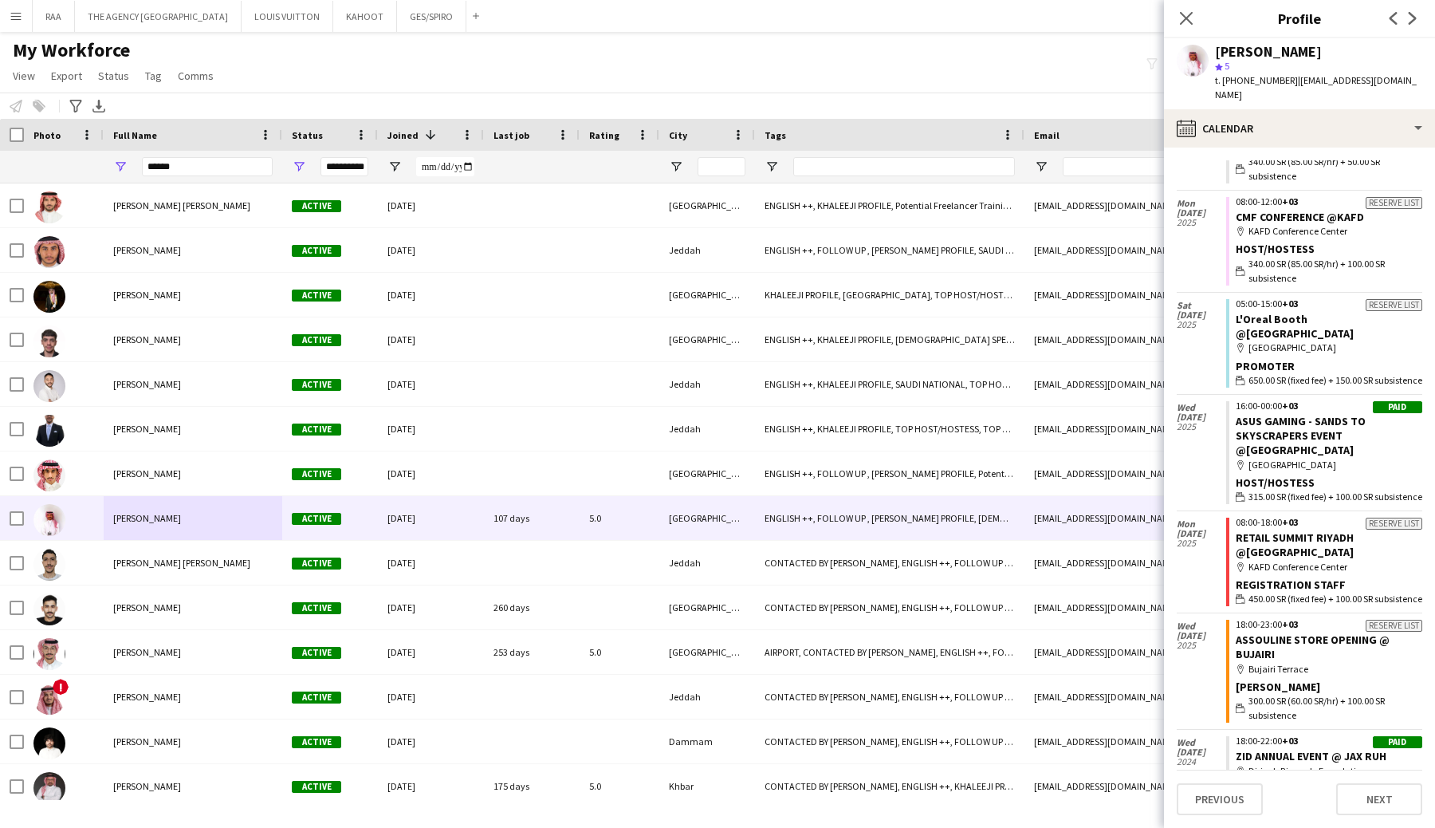
scroll to position [641, 0]
click at [1186, 9] on app-icon "Close pop-in" at bounding box center [1186, 18] width 23 height 23
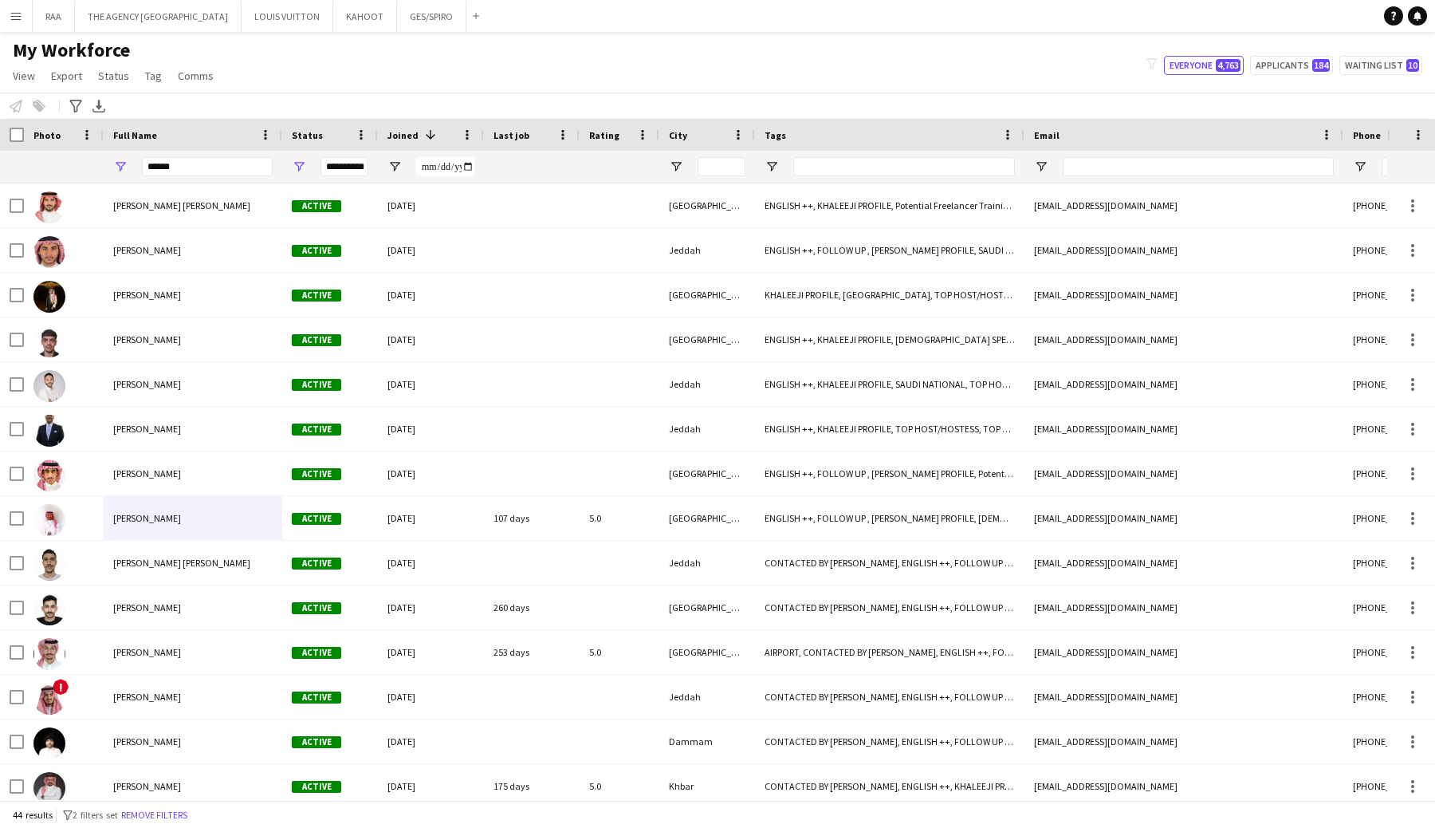
click at [18, 23] on button "Menu" at bounding box center [16, 16] width 32 height 32
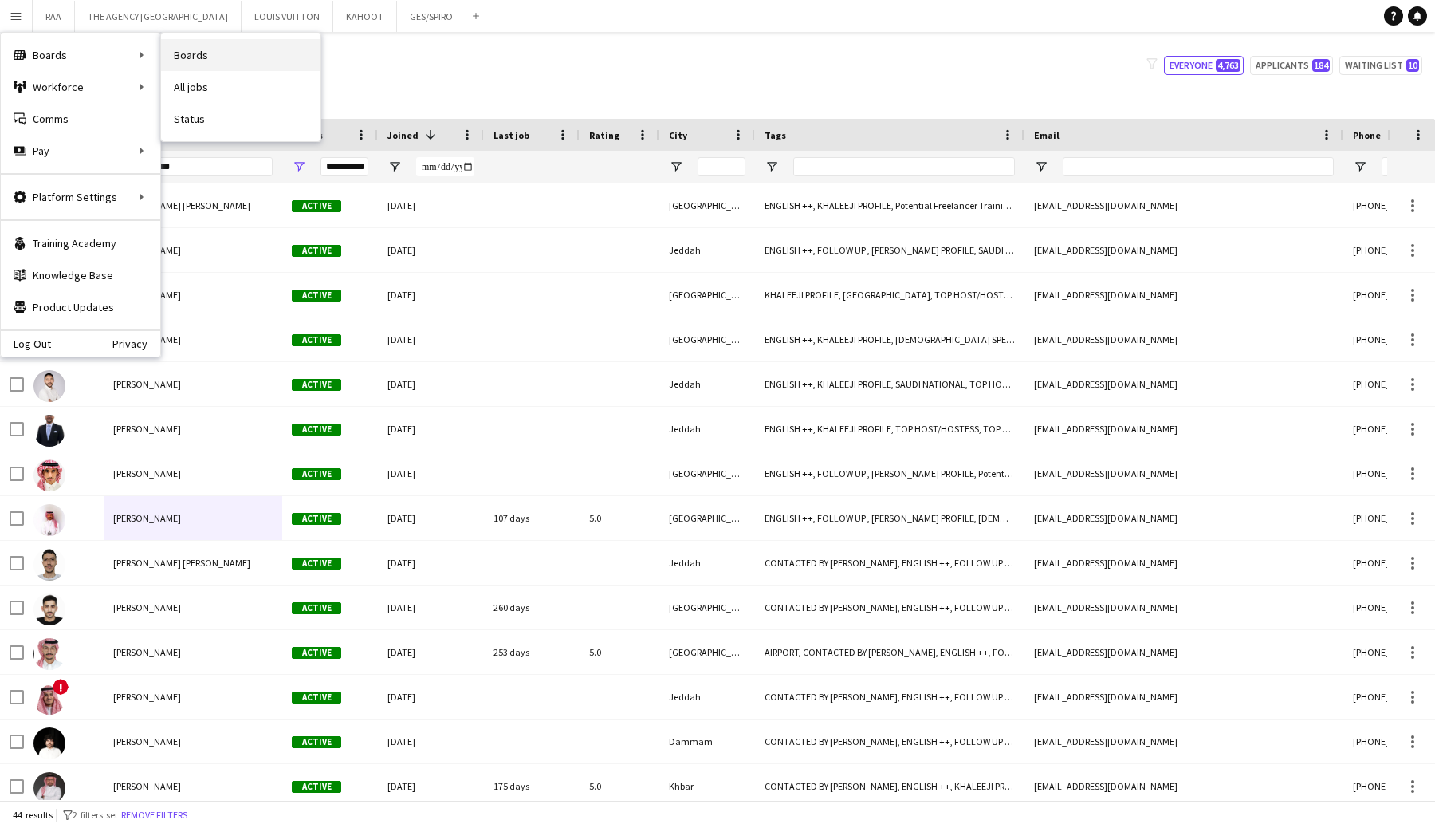
click at [199, 58] on link "Boards" at bounding box center [240, 55] width 159 height 32
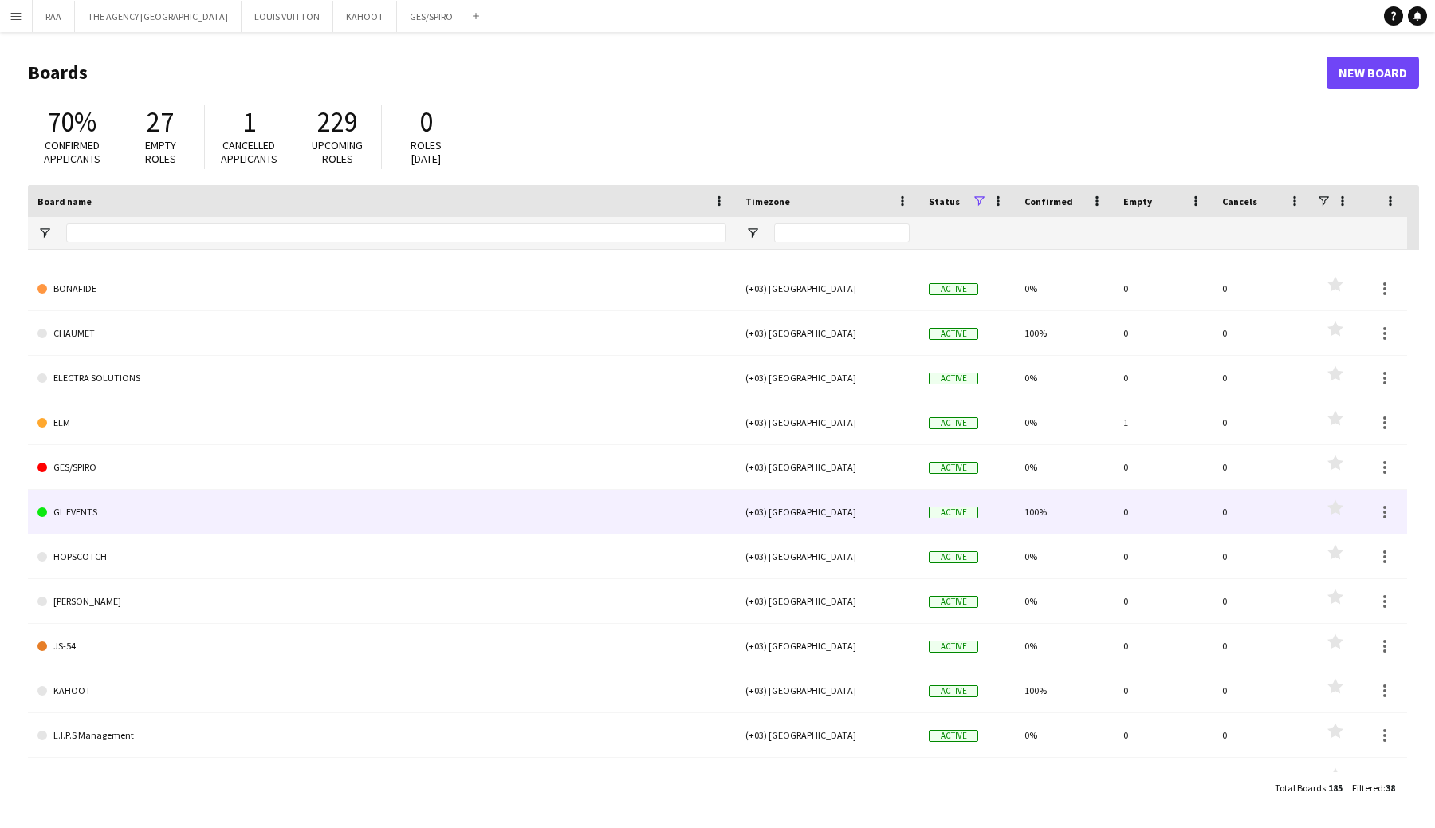
scroll to position [292, 0]
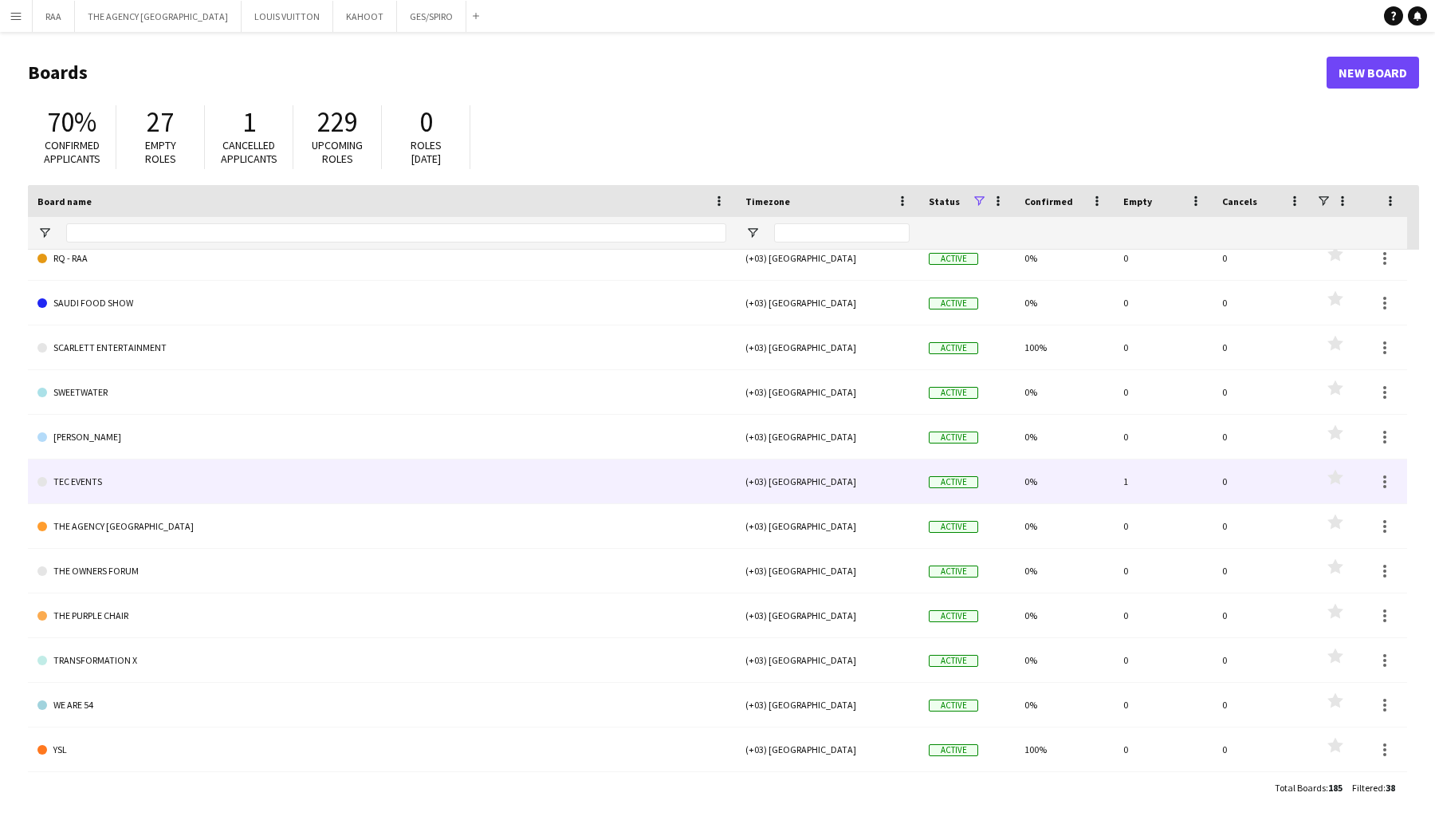
click at [116, 478] on link "TEC EVENTS" at bounding box center [381, 481] width 689 height 45
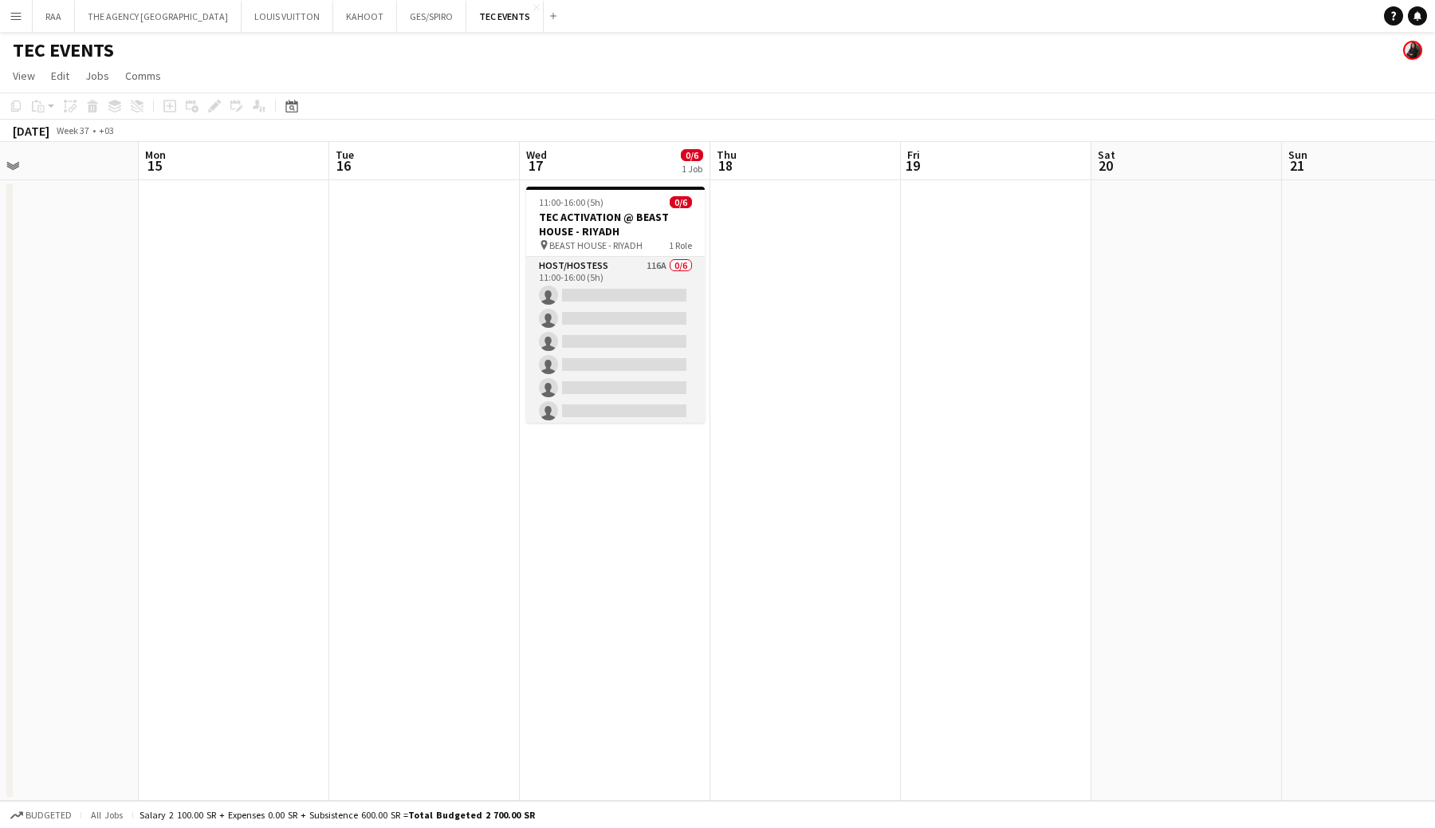
click at [607, 278] on app-card-role "Host/Hostess 116A 0/6 11:00-16:00 (5h) single-neutral-actions single-neutral-ac…" at bounding box center [615, 342] width 179 height 170
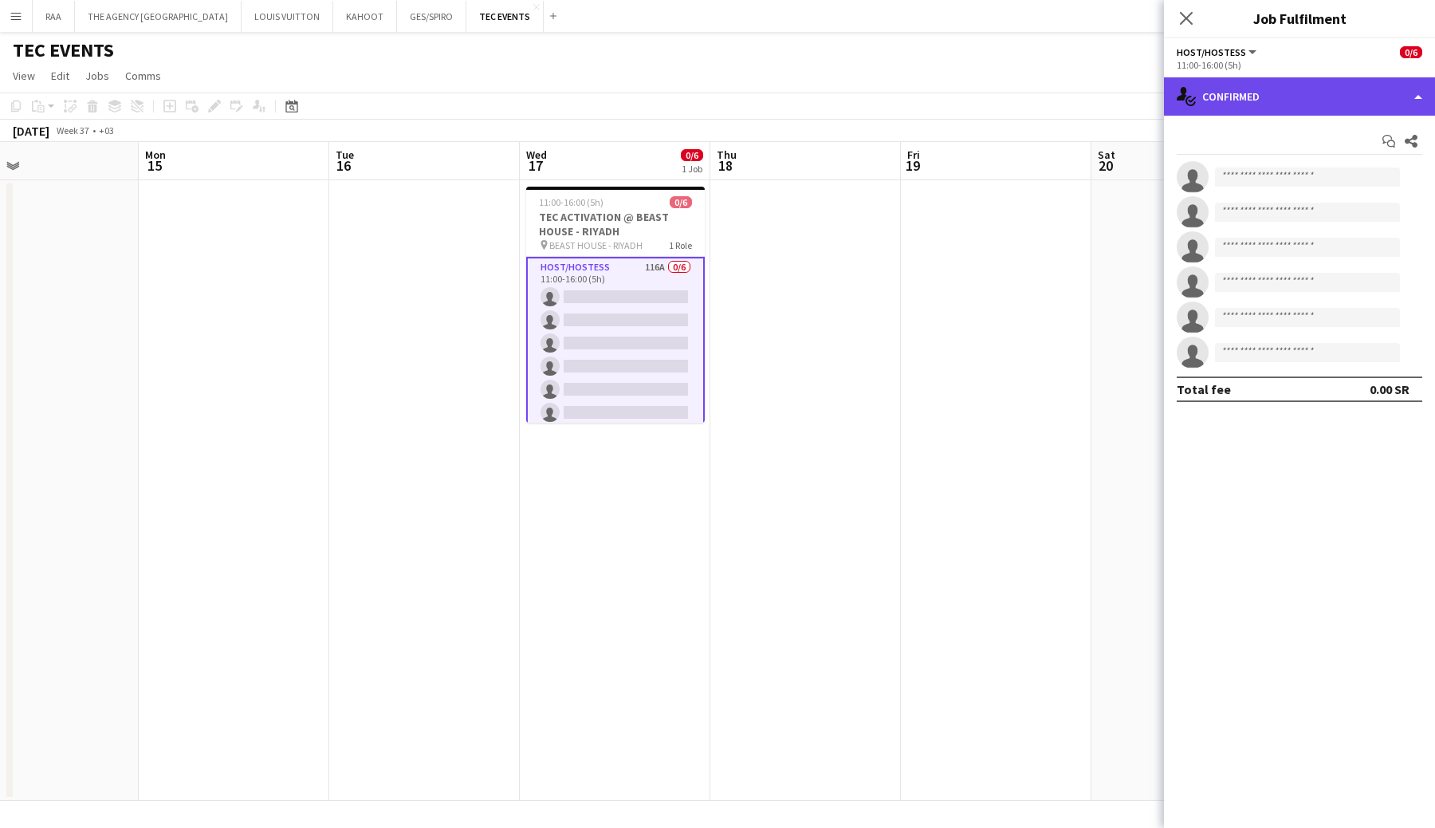
click at [1335, 108] on div "single-neutral-actions-check-2 Confirmed" at bounding box center [1299, 96] width 271 height 38
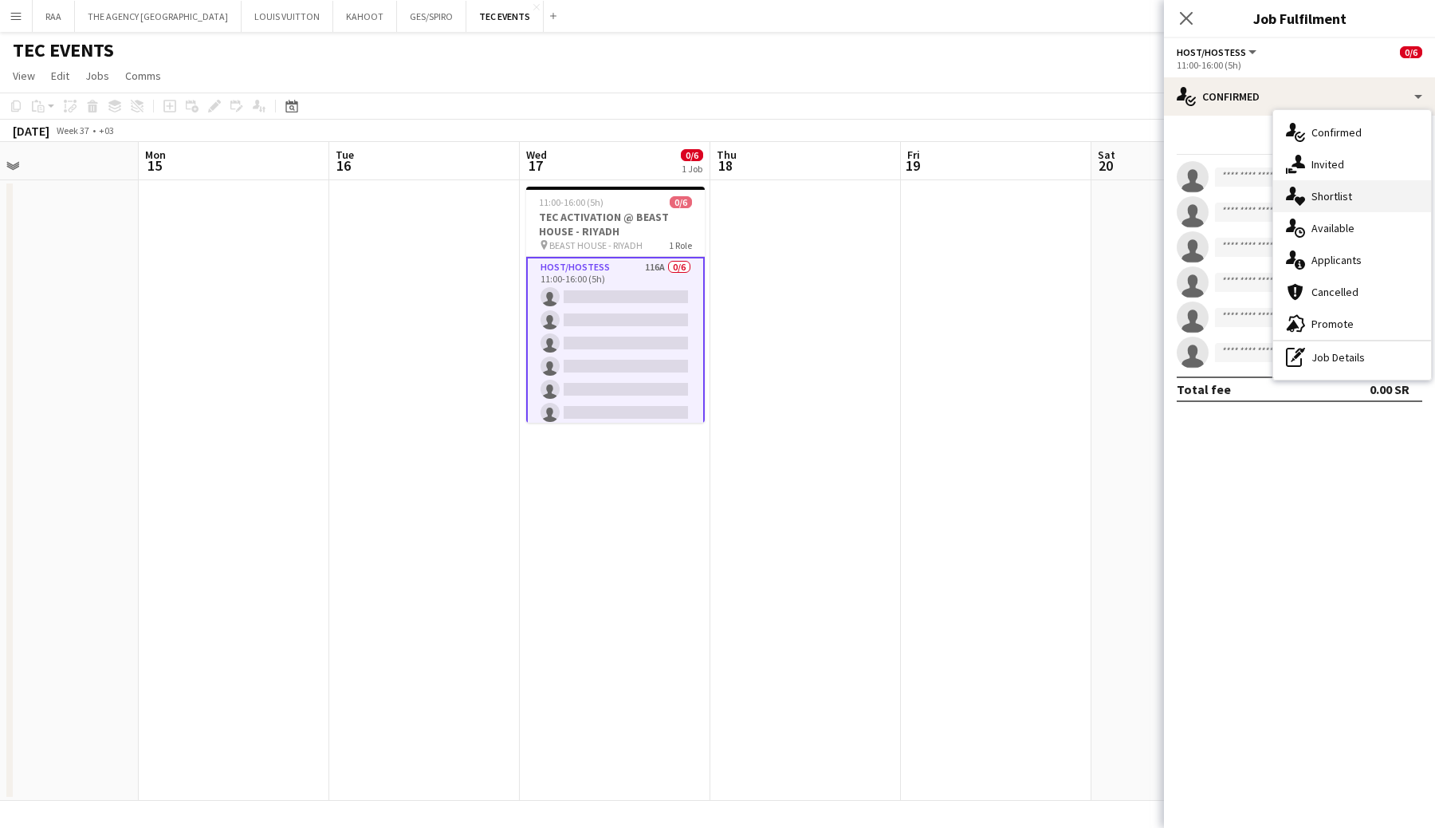
click at [1342, 205] on div "single-neutral-actions-heart Shortlist" at bounding box center [1352, 196] width 158 height 32
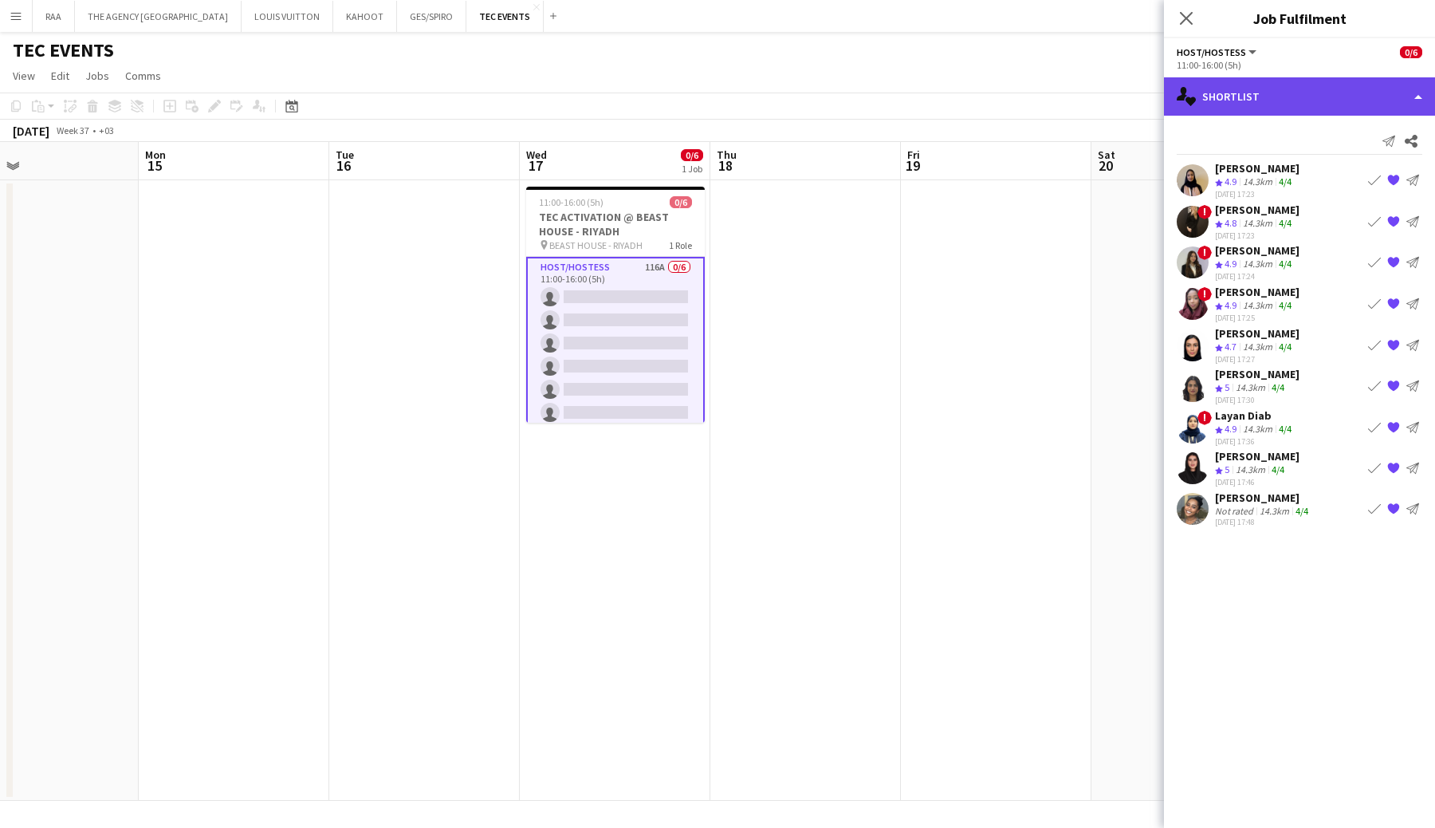
click at [1265, 97] on div "single-neutral-actions-heart Shortlist" at bounding box center [1299, 96] width 271 height 38
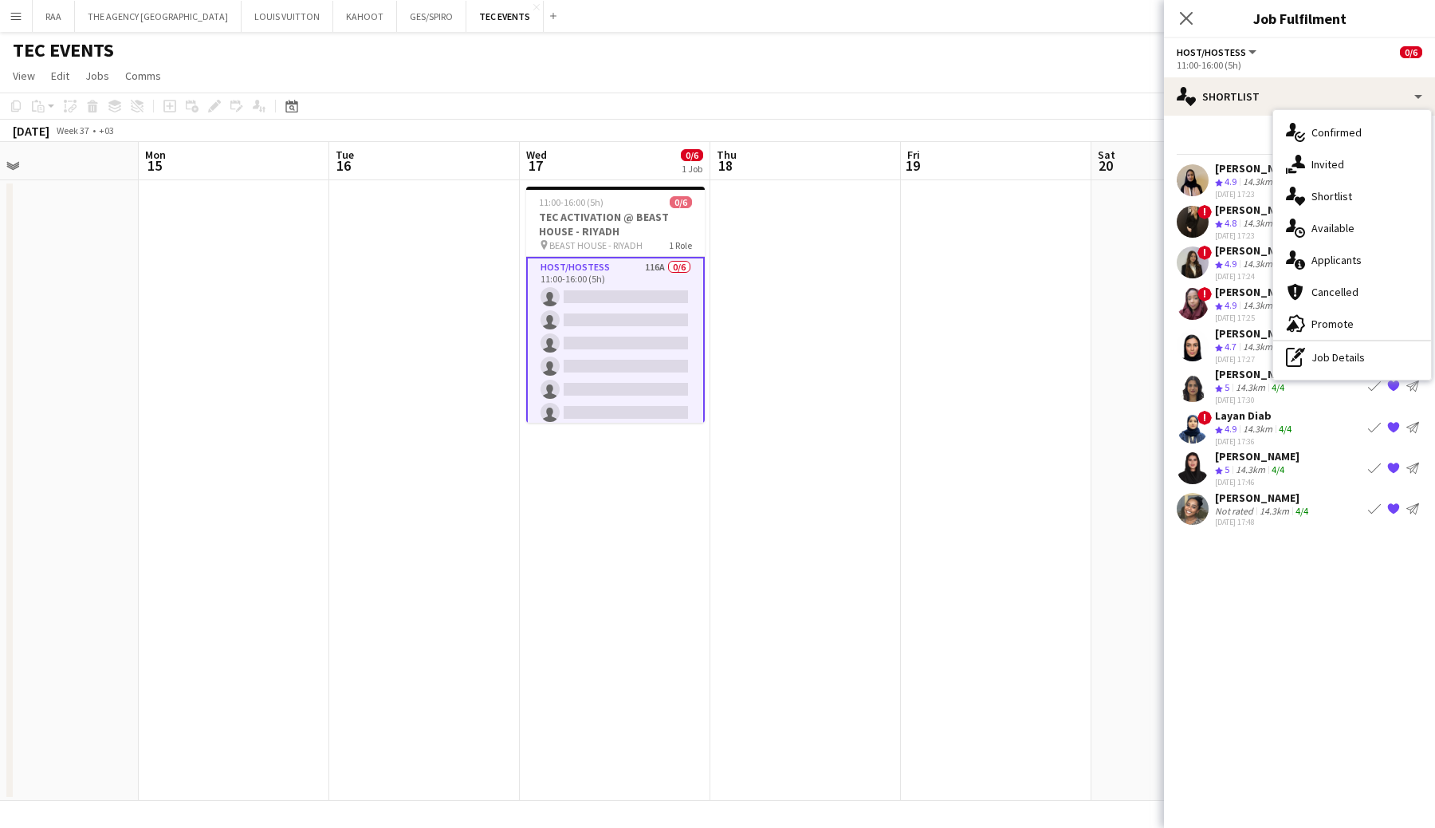
click at [1358, 258] on div "single-neutral-actions-information Applicants" at bounding box center [1352, 260] width 158 height 32
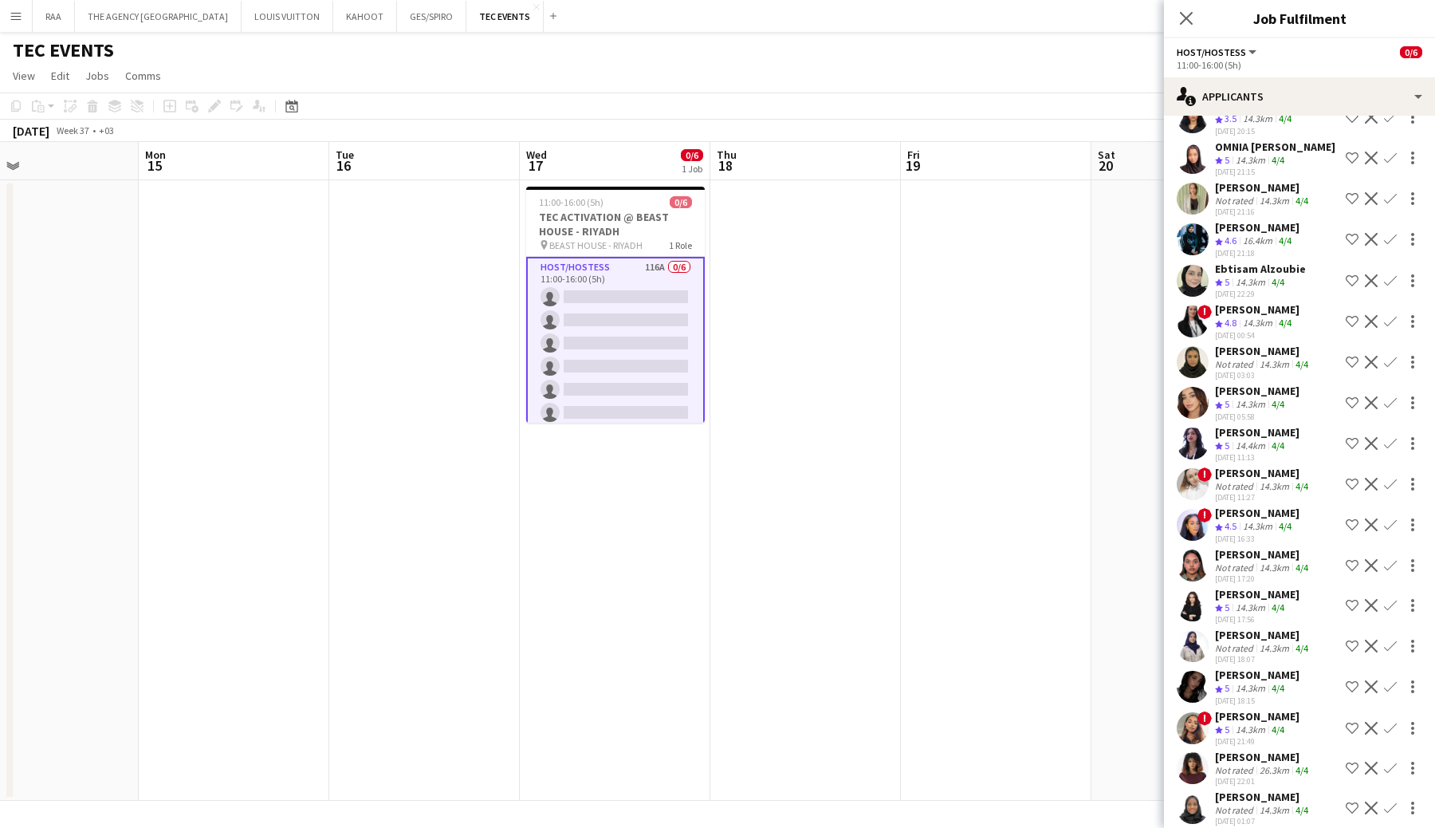
click at [1191, 24] on icon at bounding box center [1186, 18] width 13 height 13
